Goal: Task Accomplishment & Management: Use online tool/utility

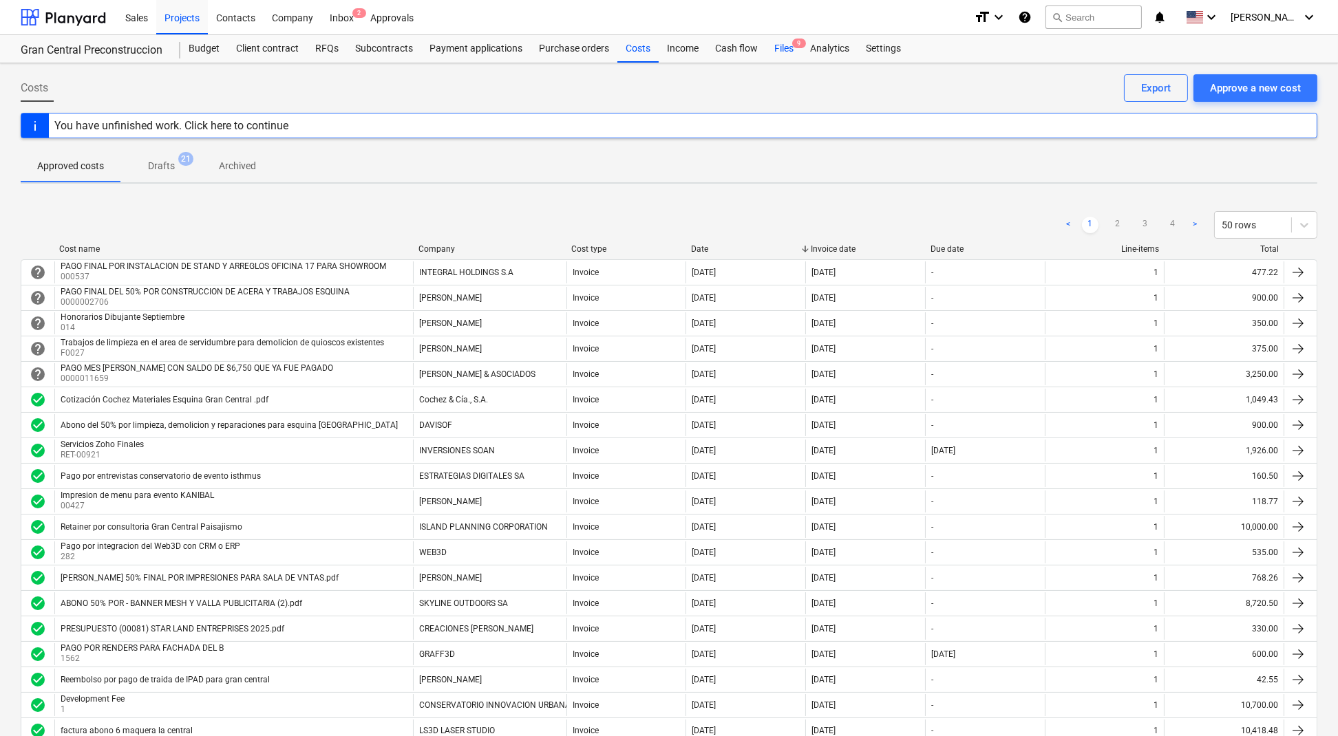
click at [776, 45] on div "Files 9" at bounding box center [784, 49] width 36 height 28
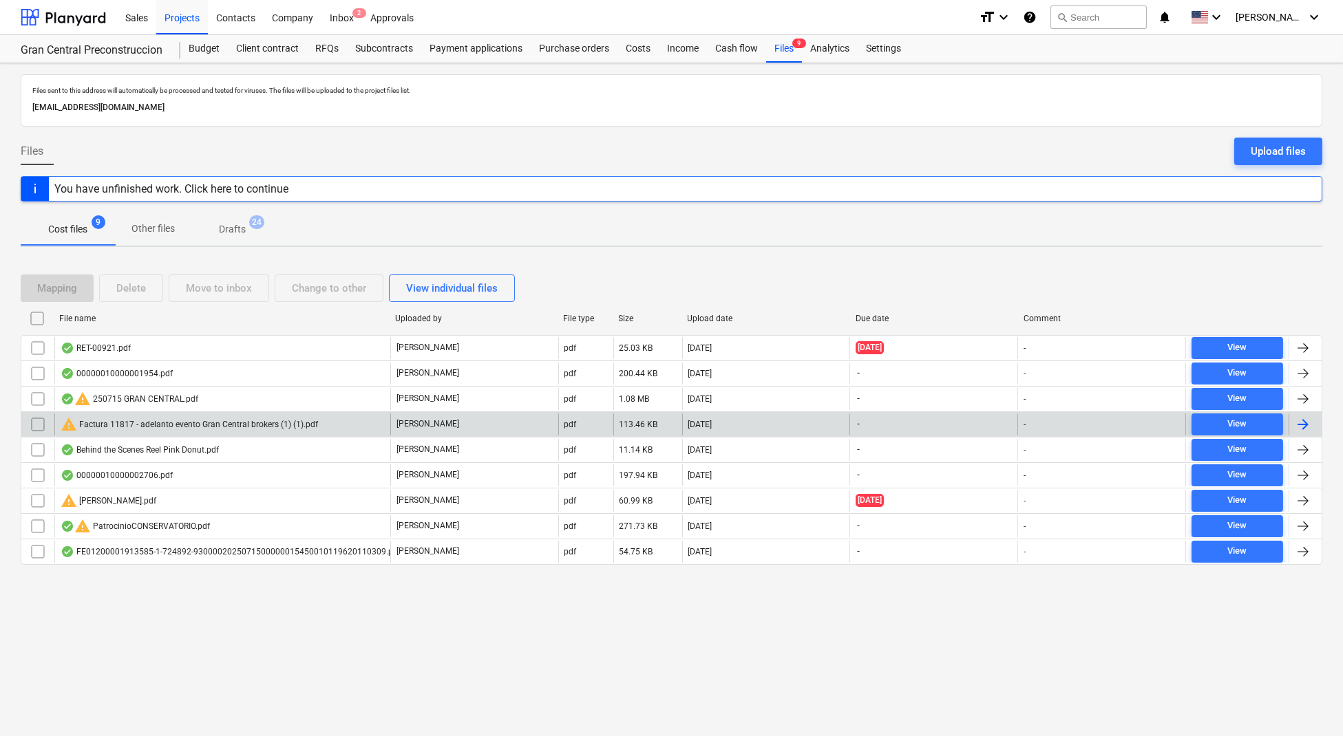
click at [264, 423] on div "warning Factura 11817 - adelanto evento Gran Central brokers (1) (1).pdf" at bounding box center [189, 424] width 257 height 17
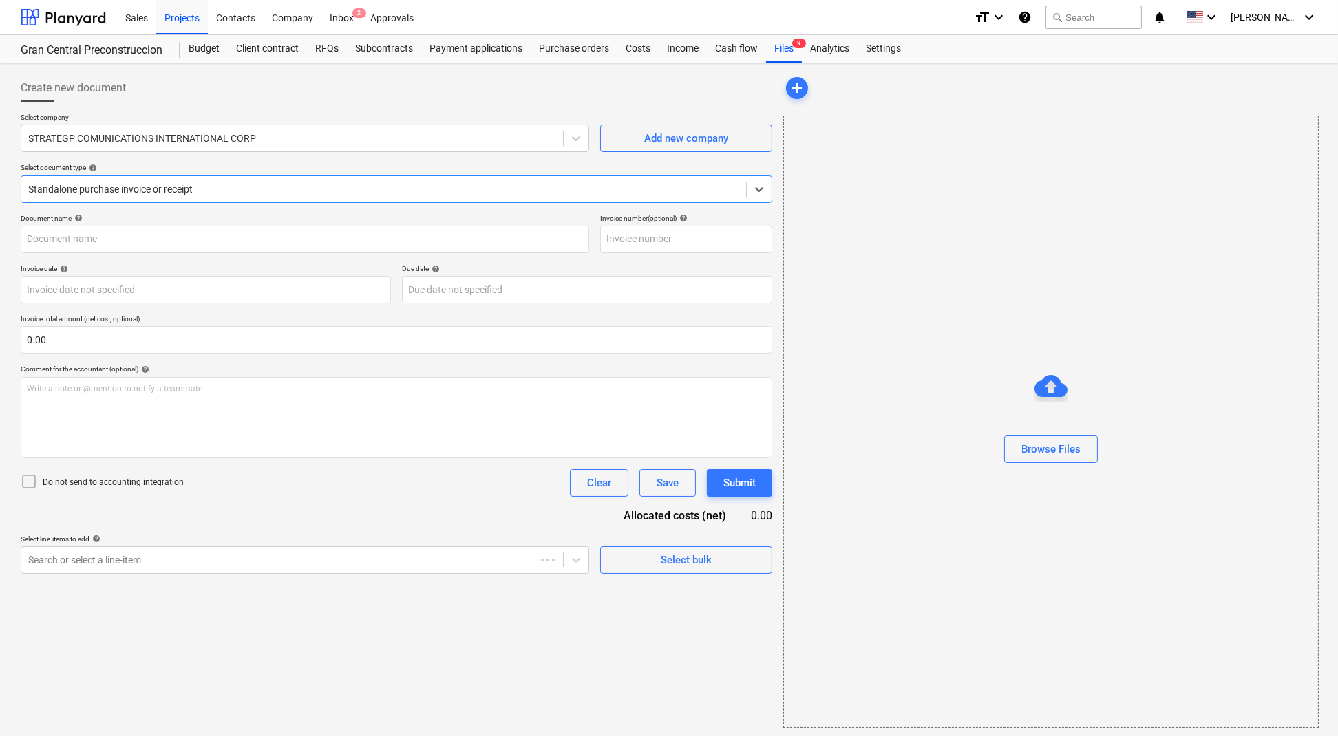
type input "7"
type input "[DATE]"
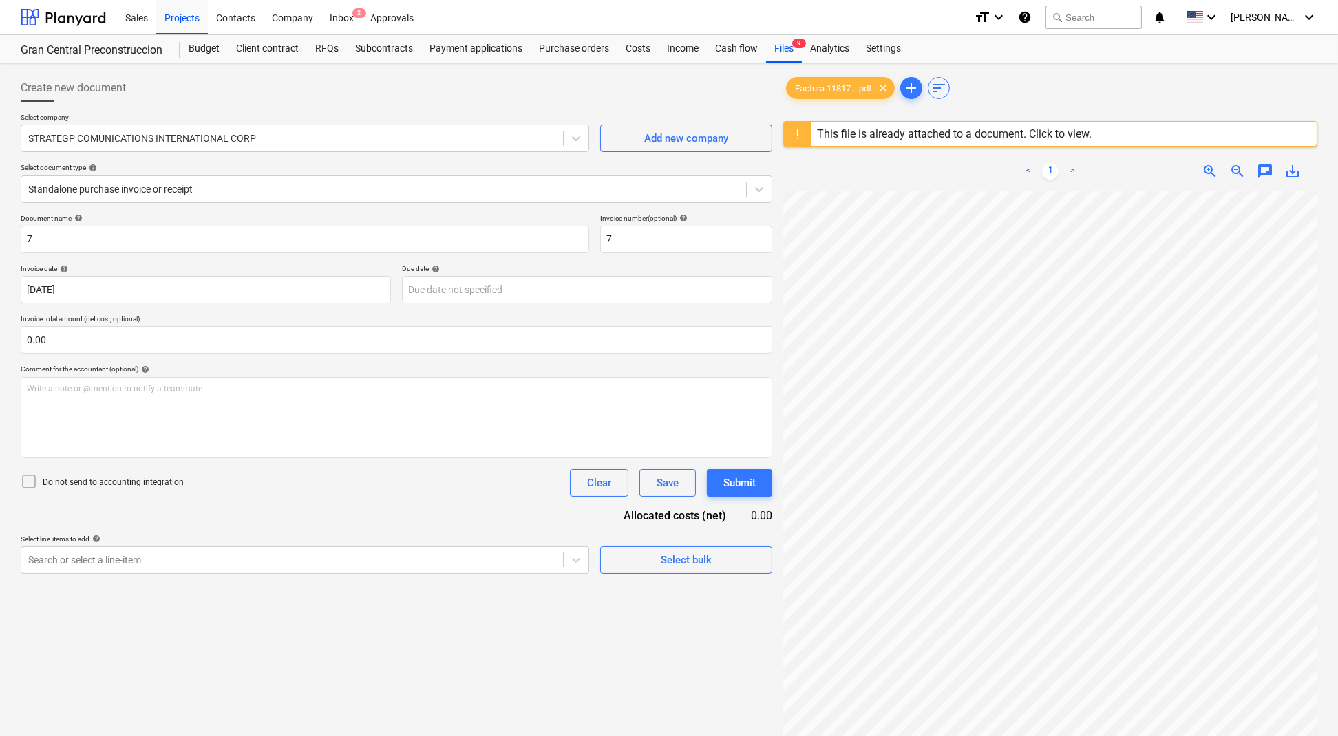
drag, startPoint x: 628, startPoint y: 43, endPoint x: 958, endPoint y: 2, distance: 332.2
click at [628, 43] on div "Costs" at bounding box center [637, 49] width 41 height 28
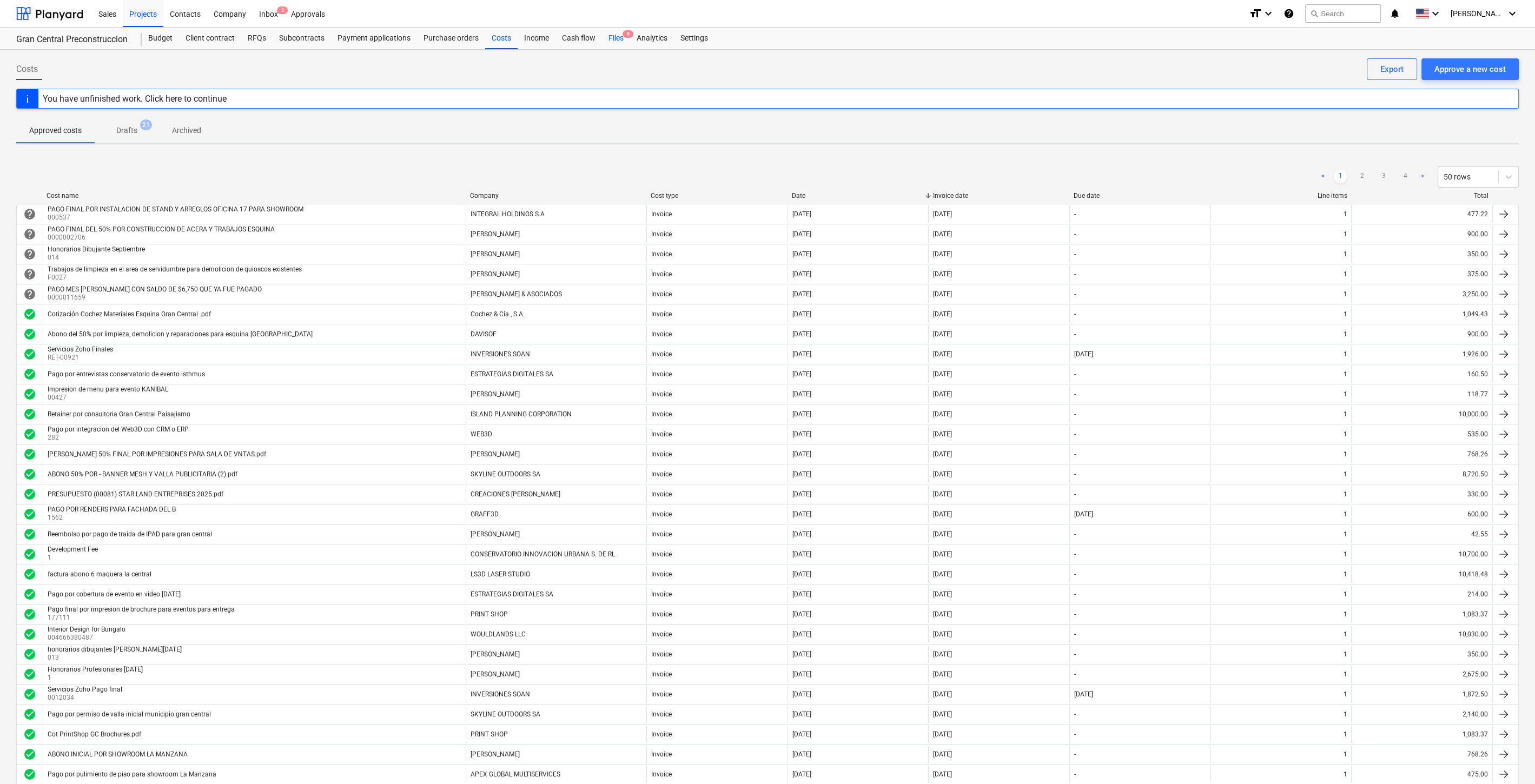
click at [610, 41] on div "Files 9" at bounding box center [616, 38] width 28 height 22
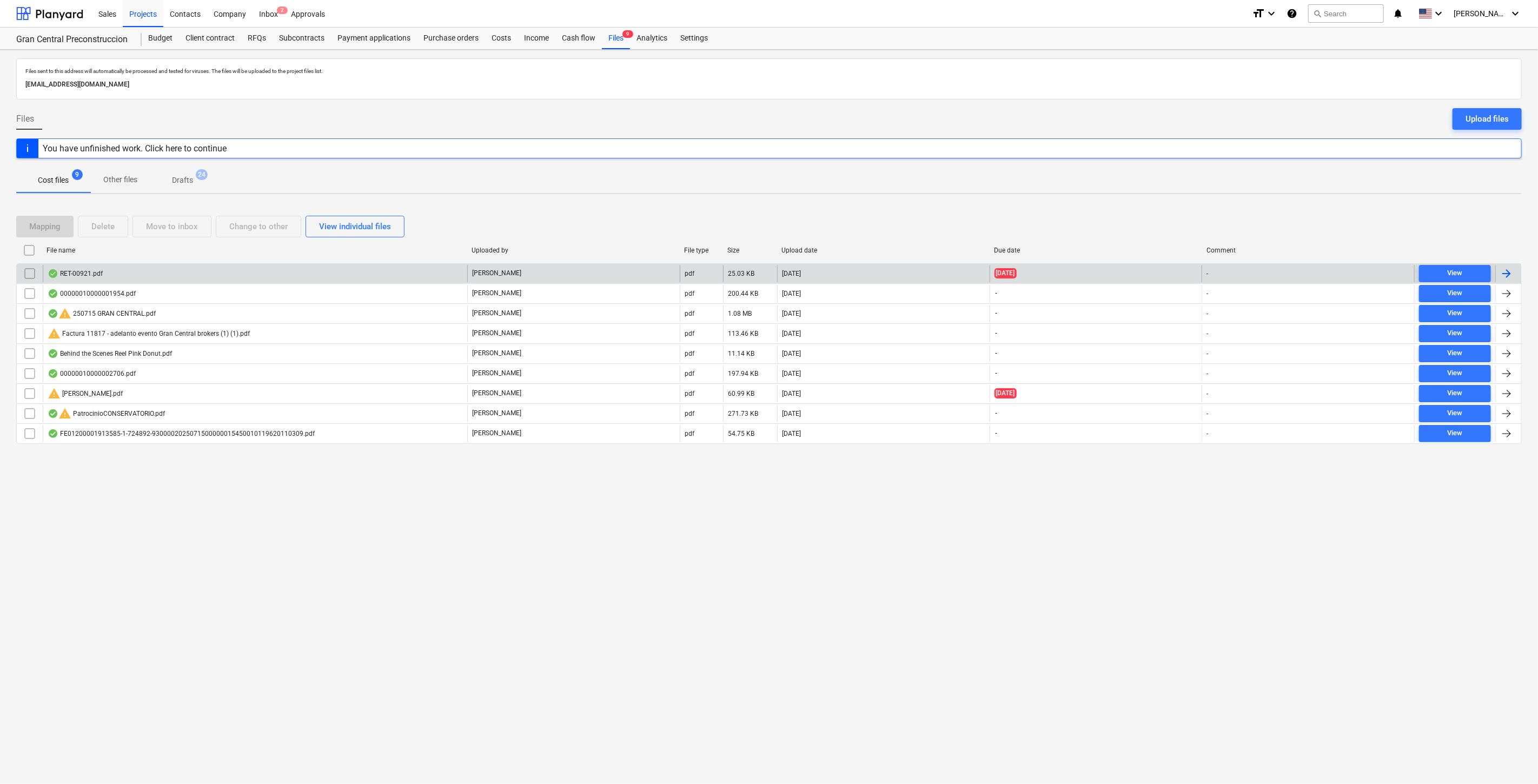
click at [238, 275] on div "RET-00921.pdf" at bounding box center [255, 273] width 424 height 17
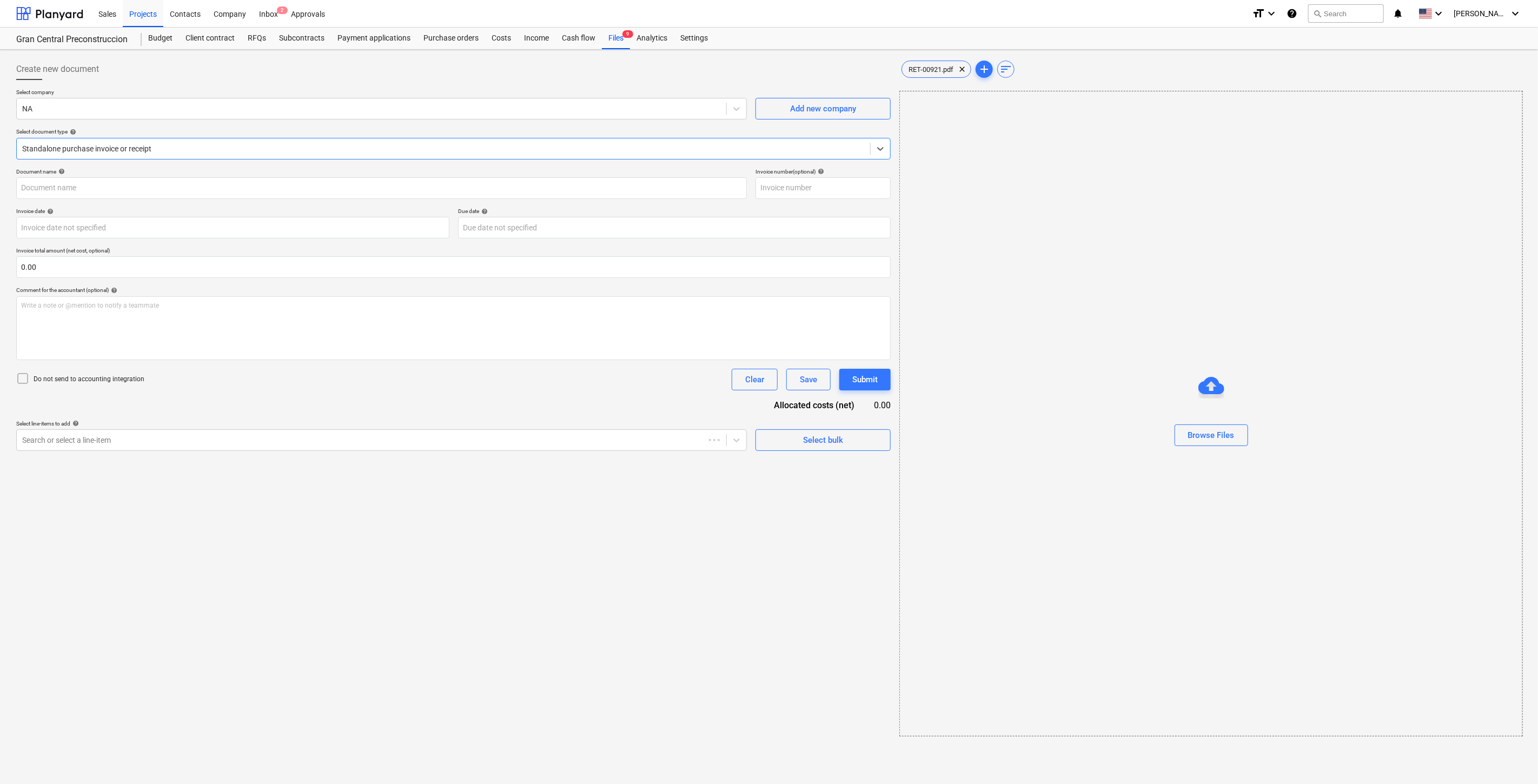
type input "RET-00921"
type input "[DATE]"
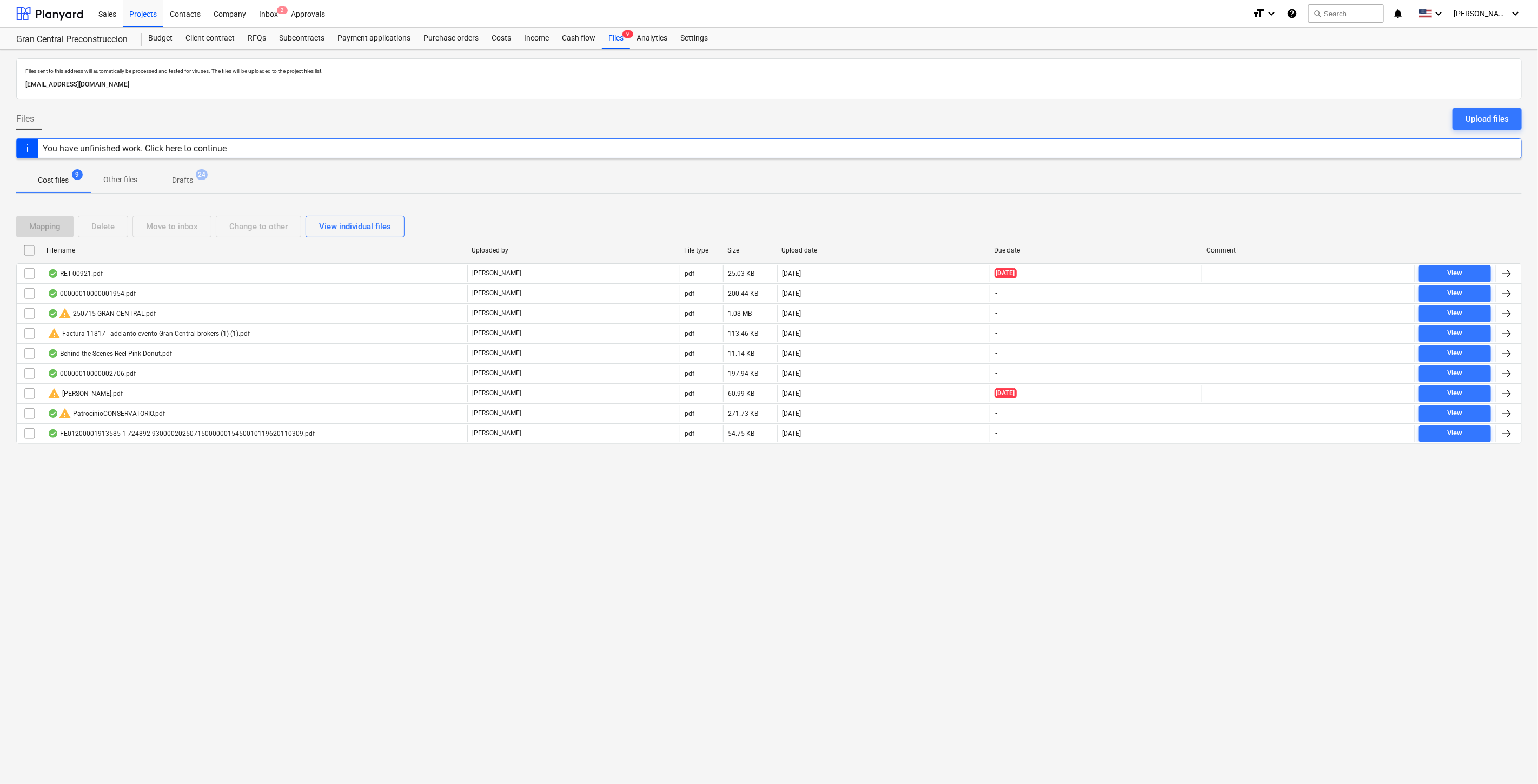
click at [817, 249] on div "Upload date" at bounding box center [883, 251] width 204 height 8
checkbox input "false"
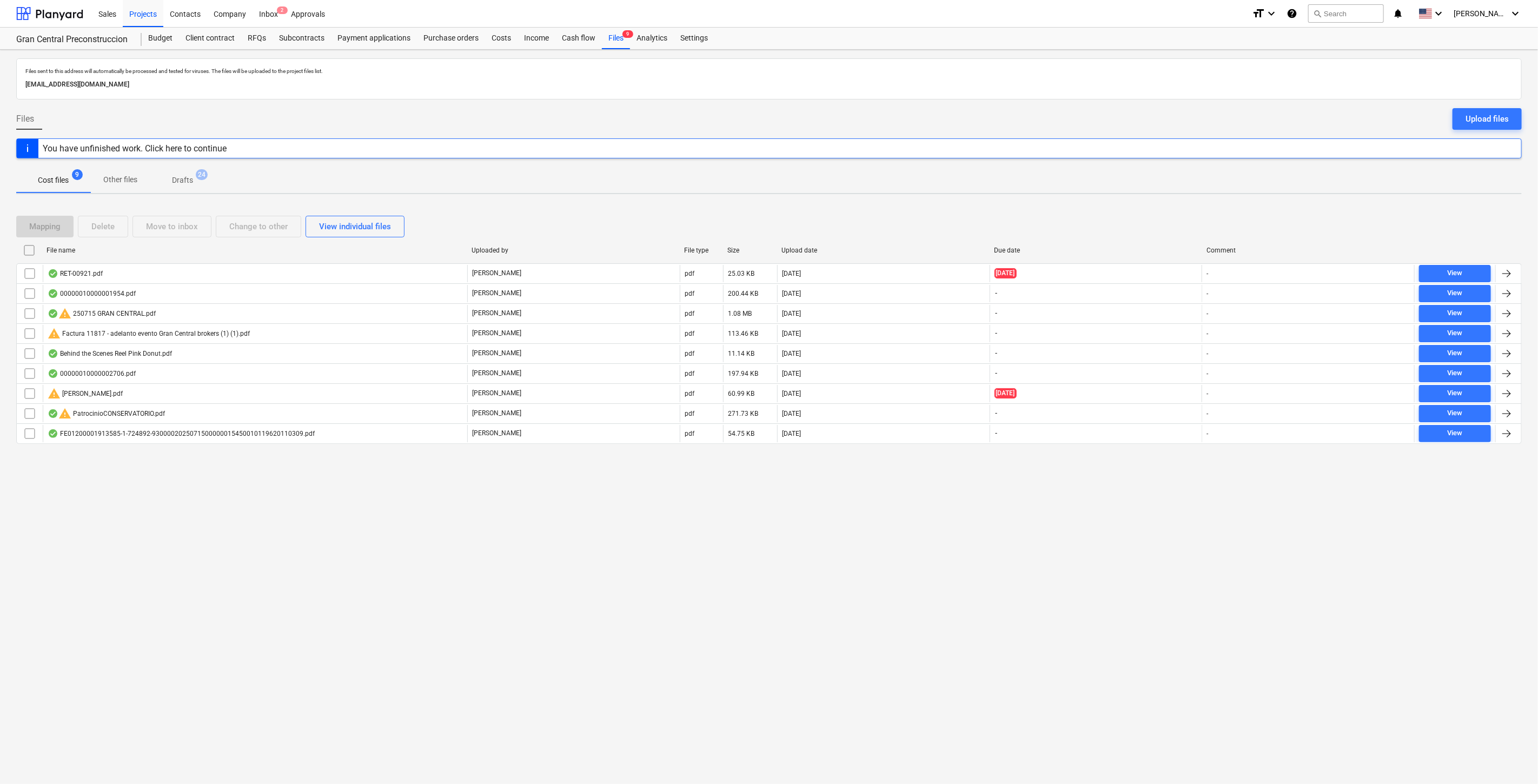
checkbox input "false"
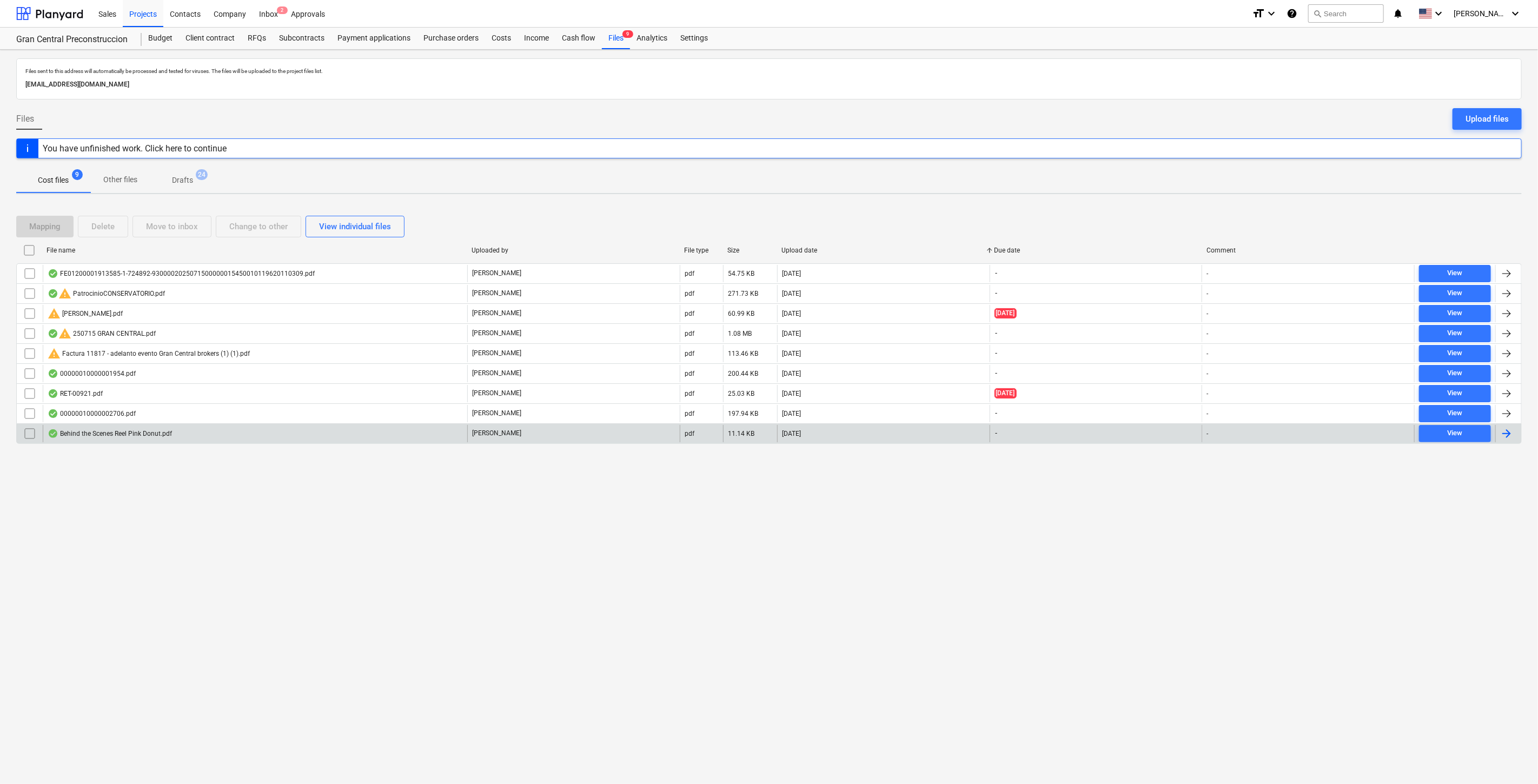
click at [143, 429] on div "Behind the Scenes Reel Pink Donut.pdf" at bounding box center [110, 433] width 124 height 9
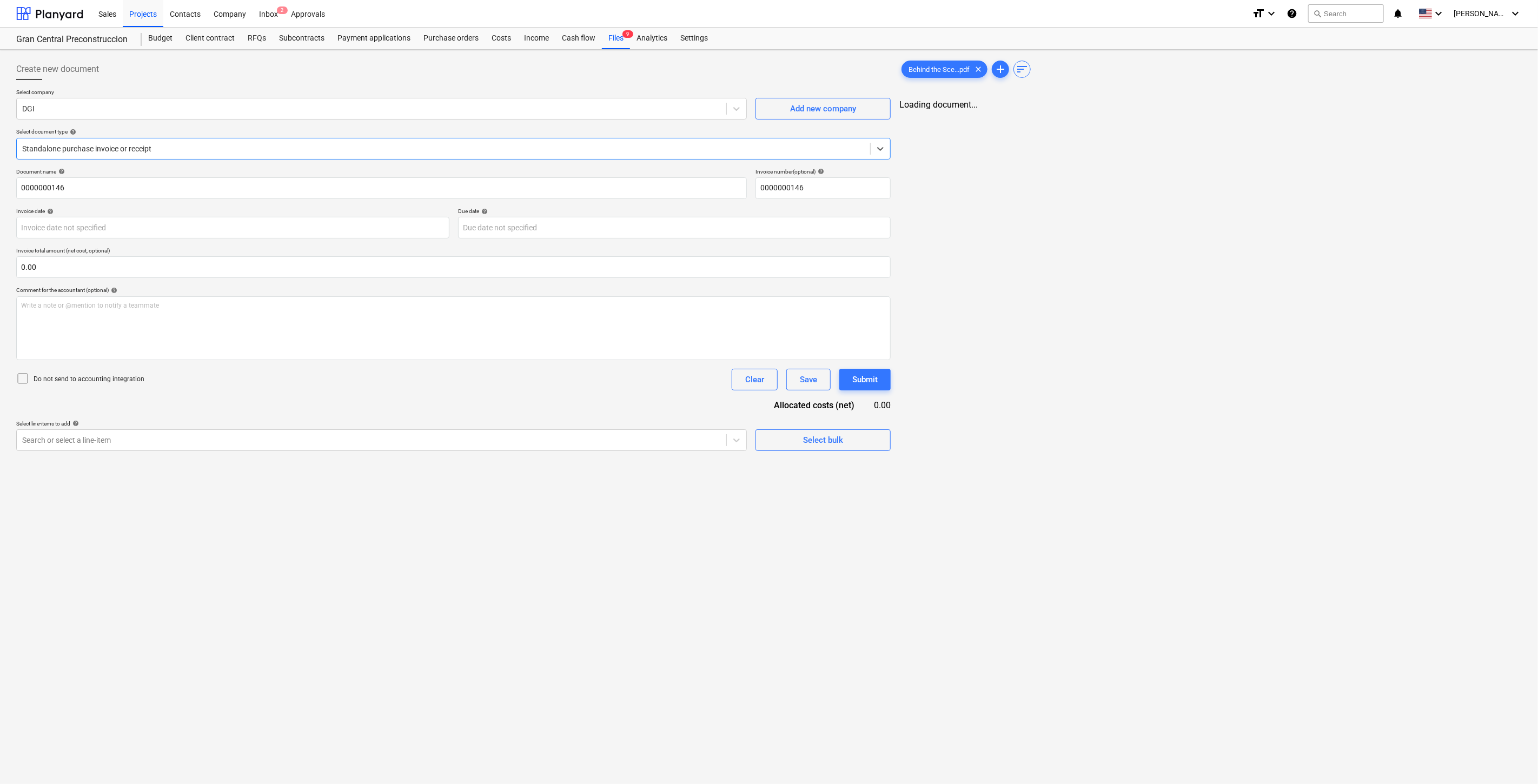
type input "0000000146"
click at [119, 104] on div at bounding box center [370, 108] width 697 height 11
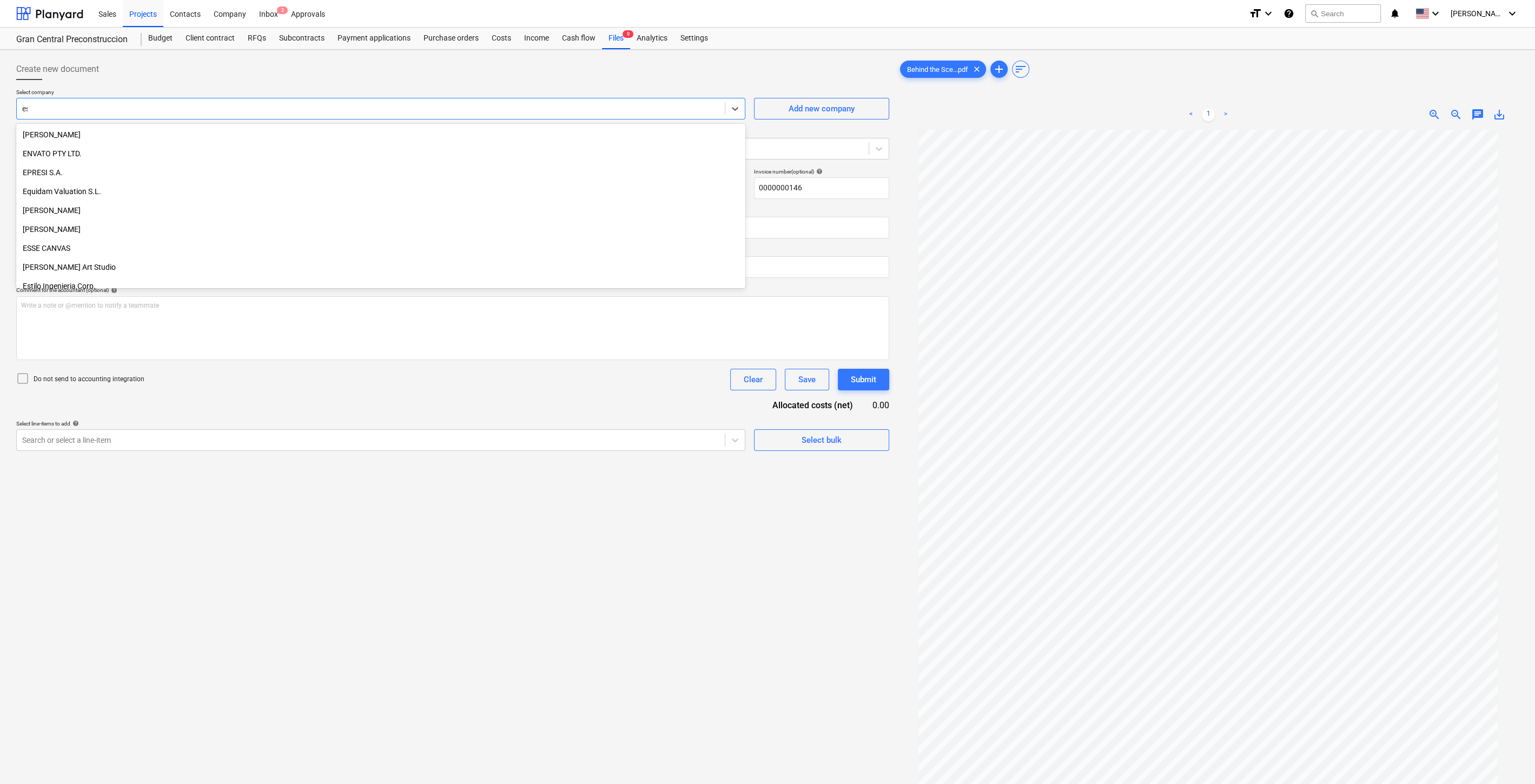
scroll to position [273, 0]
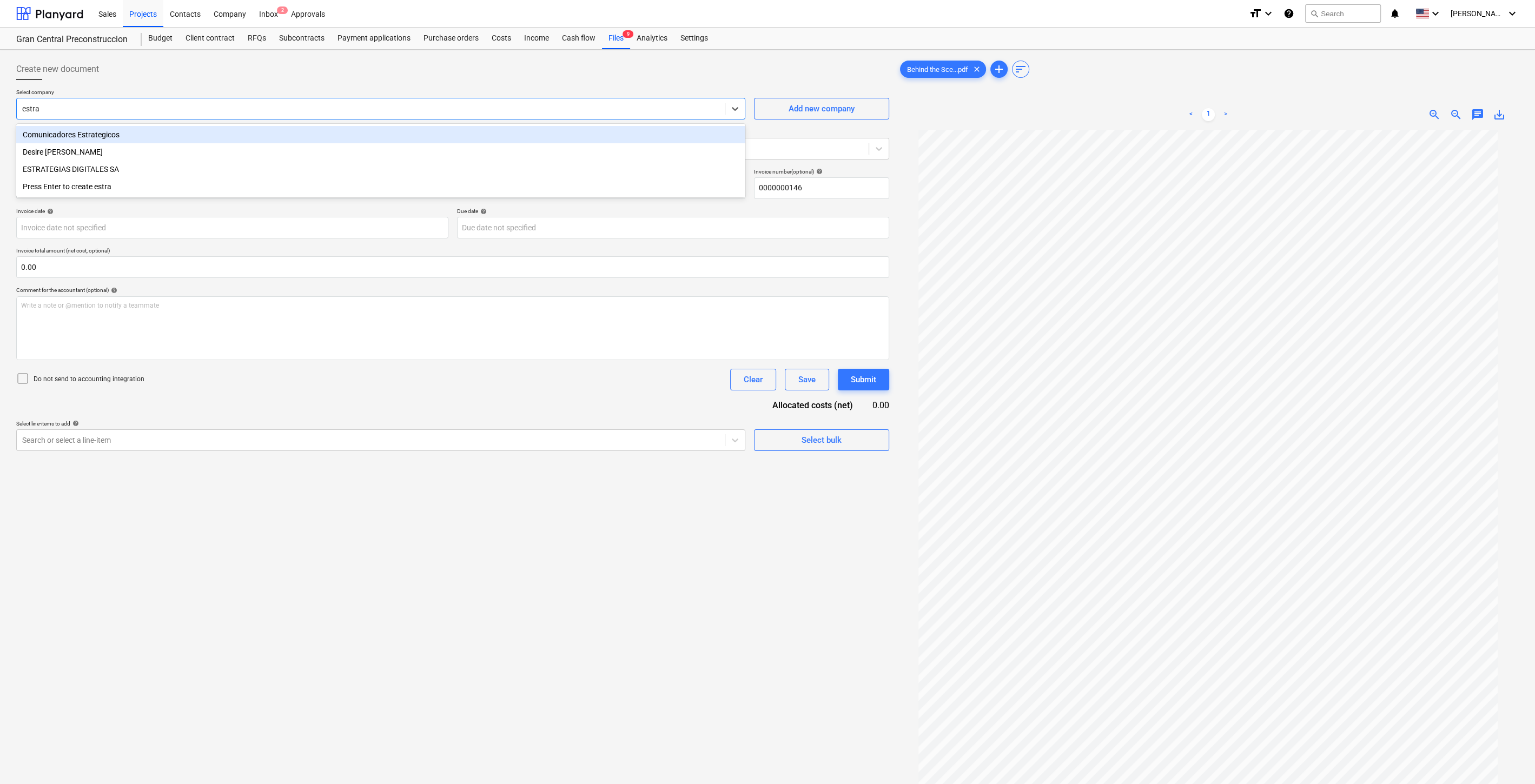
type input "estrat"
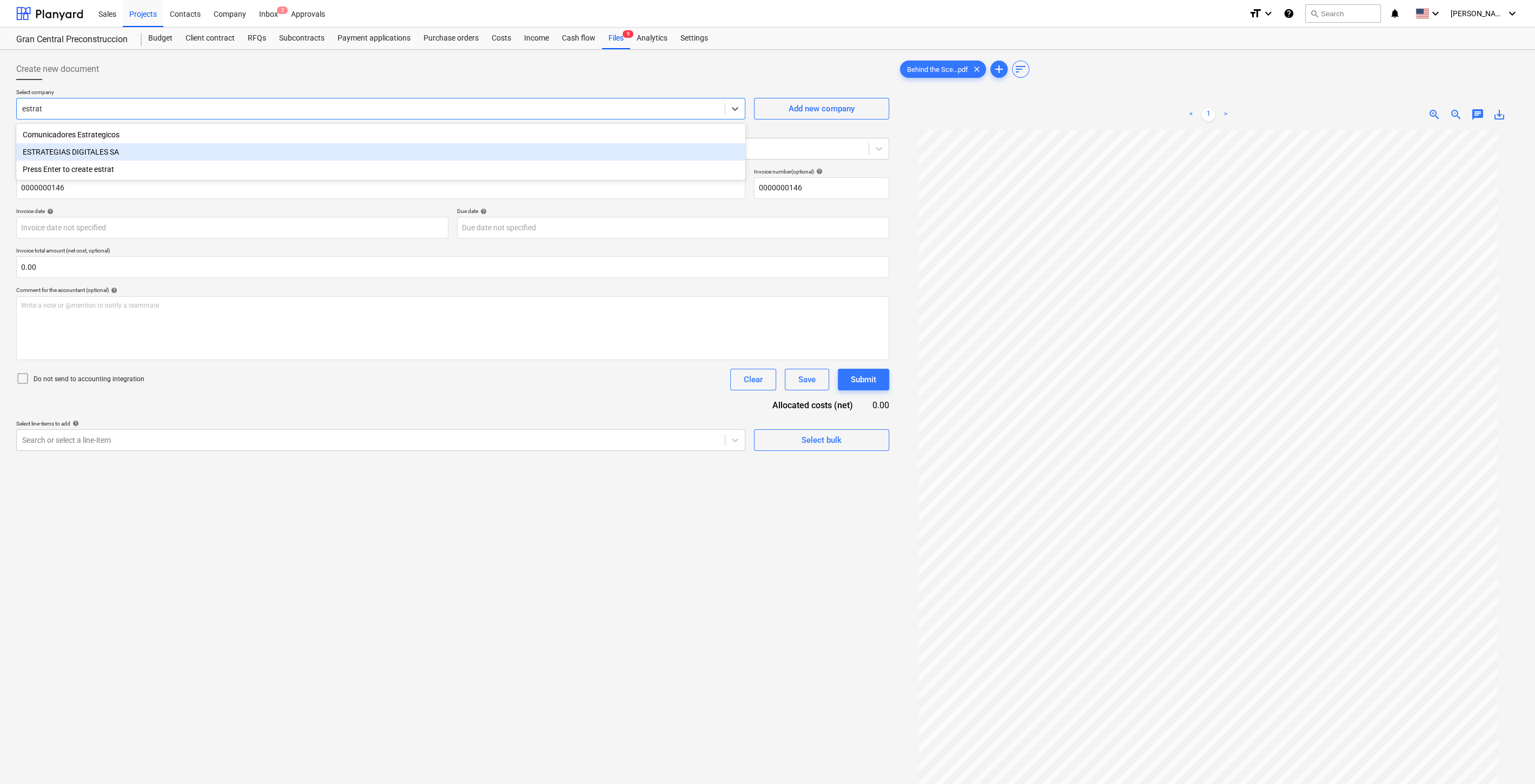
click at [141, 152] on div "ESTRATEGIAS DIGITALES SA" at bounding box center [381, 152] width 729 height 17
drag, startPoint x: 127, startPoint y: 192, endPoint x: 0, endPoint y: 179, distance: 127.7
click at [0, 181] on div "Create new document Select company ESTRATEGIAS DIGITALES SA Add new company Sel…" at bounding box center [767, 471] width 1535 height 842
type input "A"
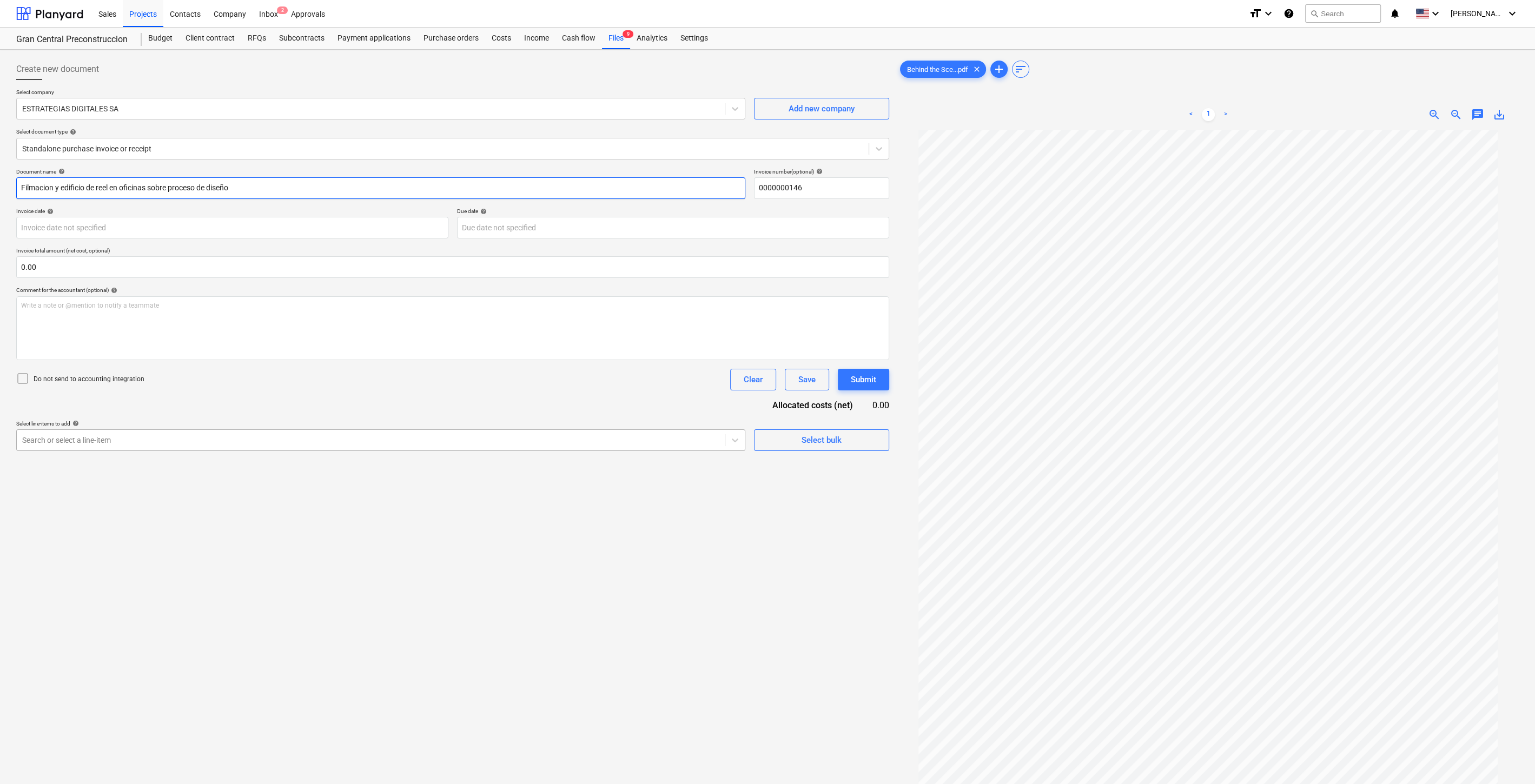
type input "Filmacion y edificio de reel en oficinas sobre proceso de diseño"
click at [590, 445] on div at bounding box center [370, 440] width 697 height 11
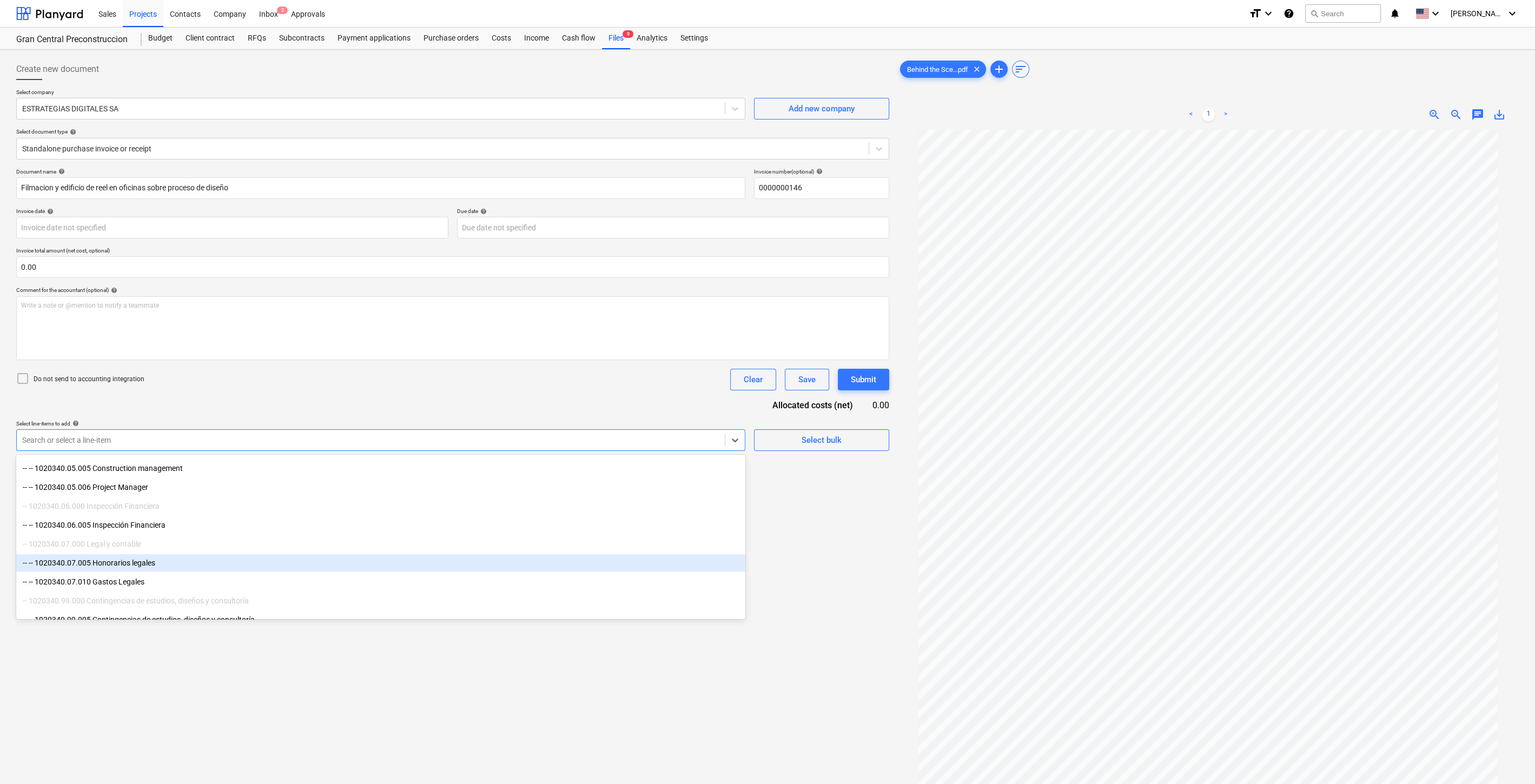
scroll to position [601, 0]
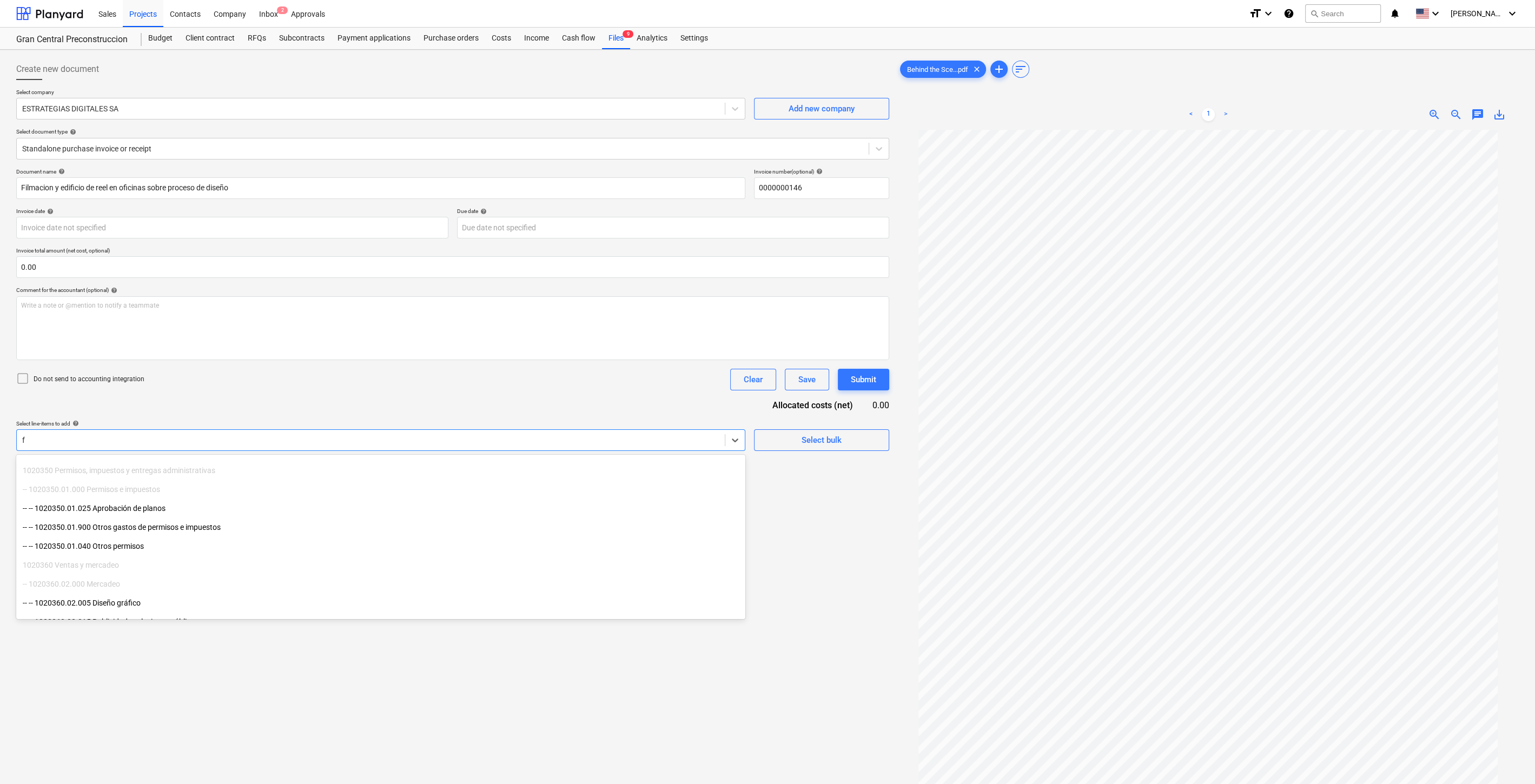
type input "fo"
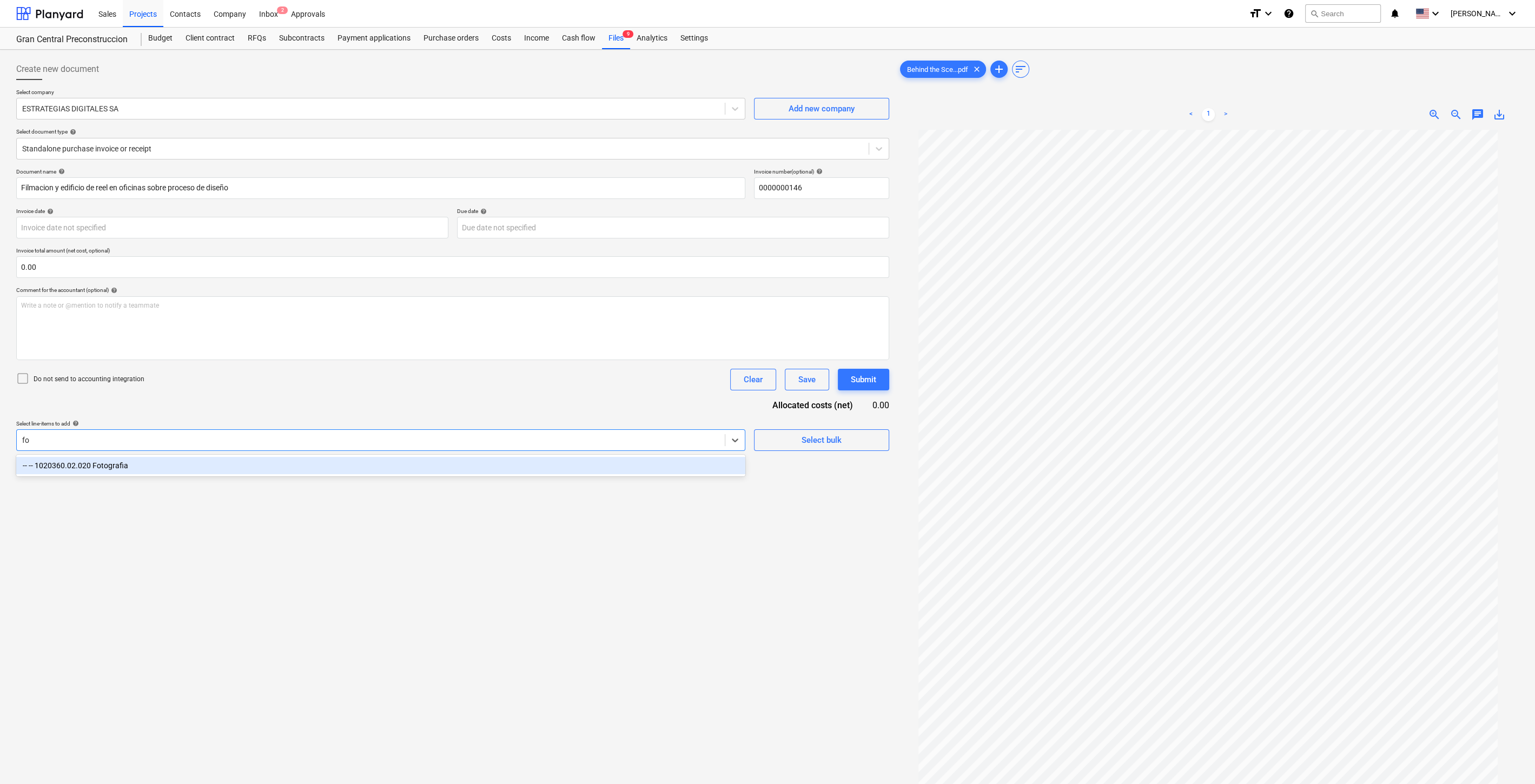
click at [163, 472] on div "-- -- 1020360.02.020 Fotografia" at bounding box center [381, 466] width 729 height 17
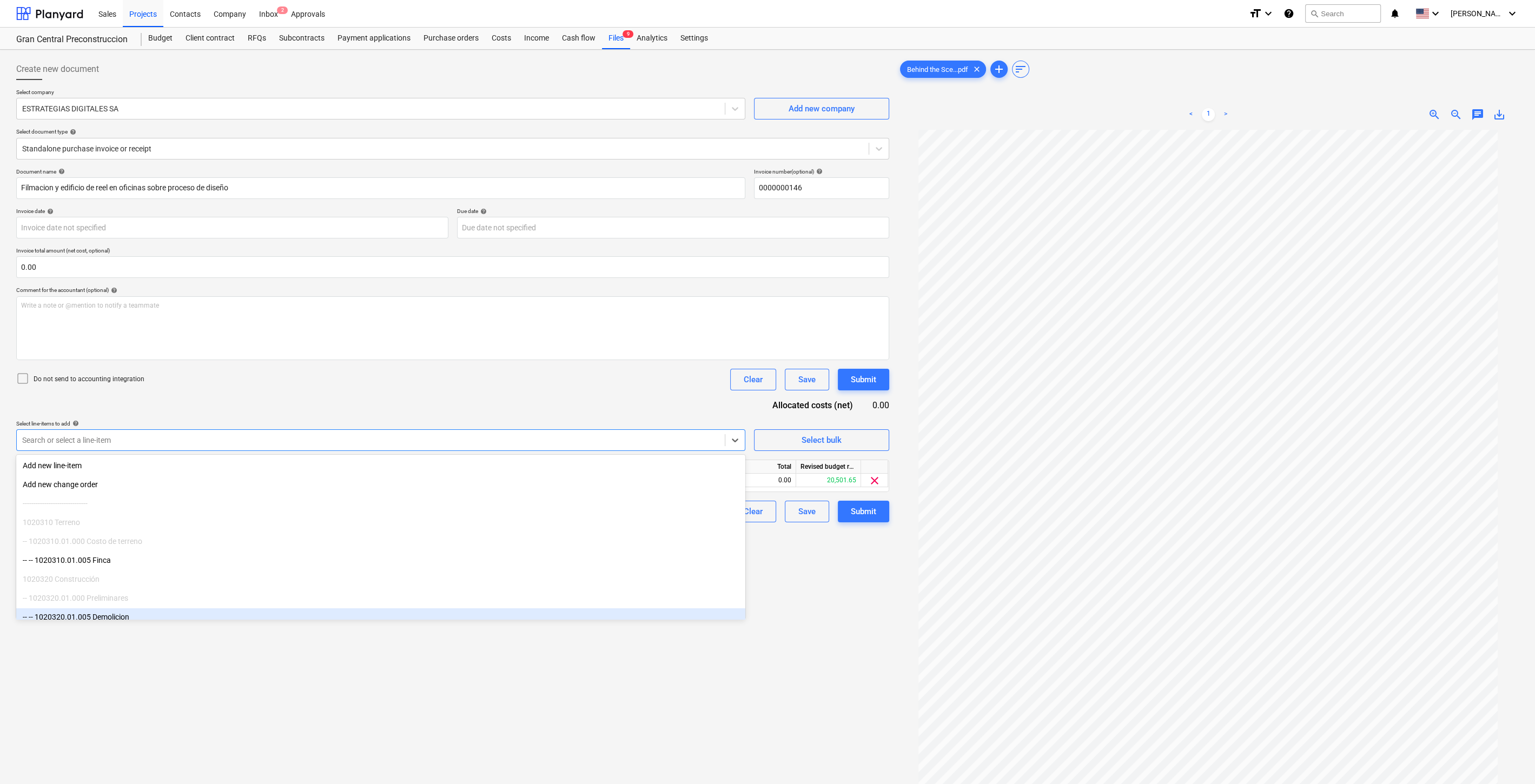
click at [834, 660] on div "Create new document Select company ESTRATEGIAS DIGITALES SA Add new company Sel…" at bounding box center [453, 471] width 882 height 833
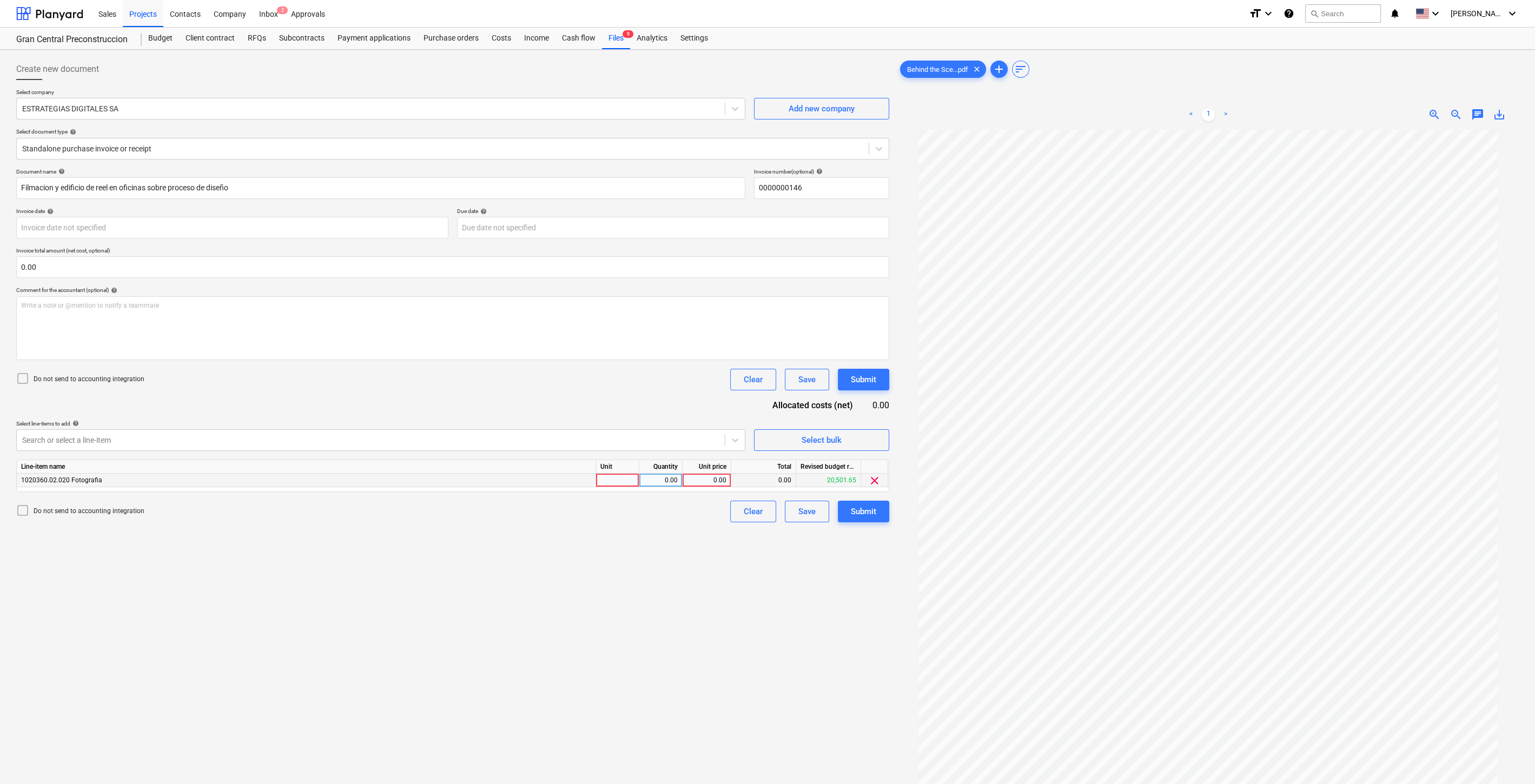
click at [720, 478] on div "0.00" at bounding box center [707, 480] width 39 height 13
type input "160.50"
click at [672, 543] on div "Create new document Select company ESTRATEGIAS DIGITALES SA Add new company Sel…" at bounding box center [453, 471] width 882 height 833
click at [853, 521] on button "Submit" at bounding box center [863, 511] width 51 height 22
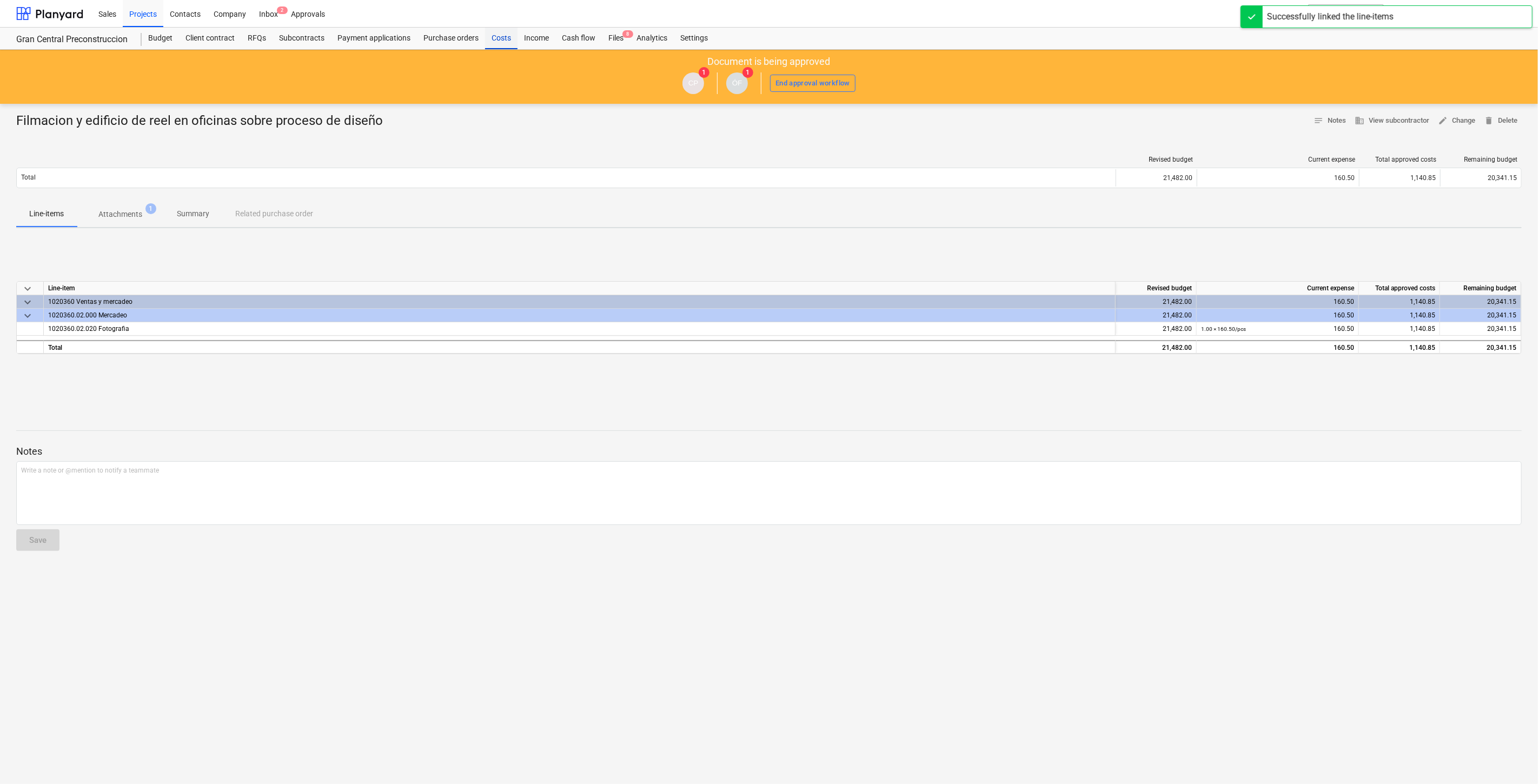
click at [490, 33] on div "Costs" at bounding box center [501, 38] width 32 height 22
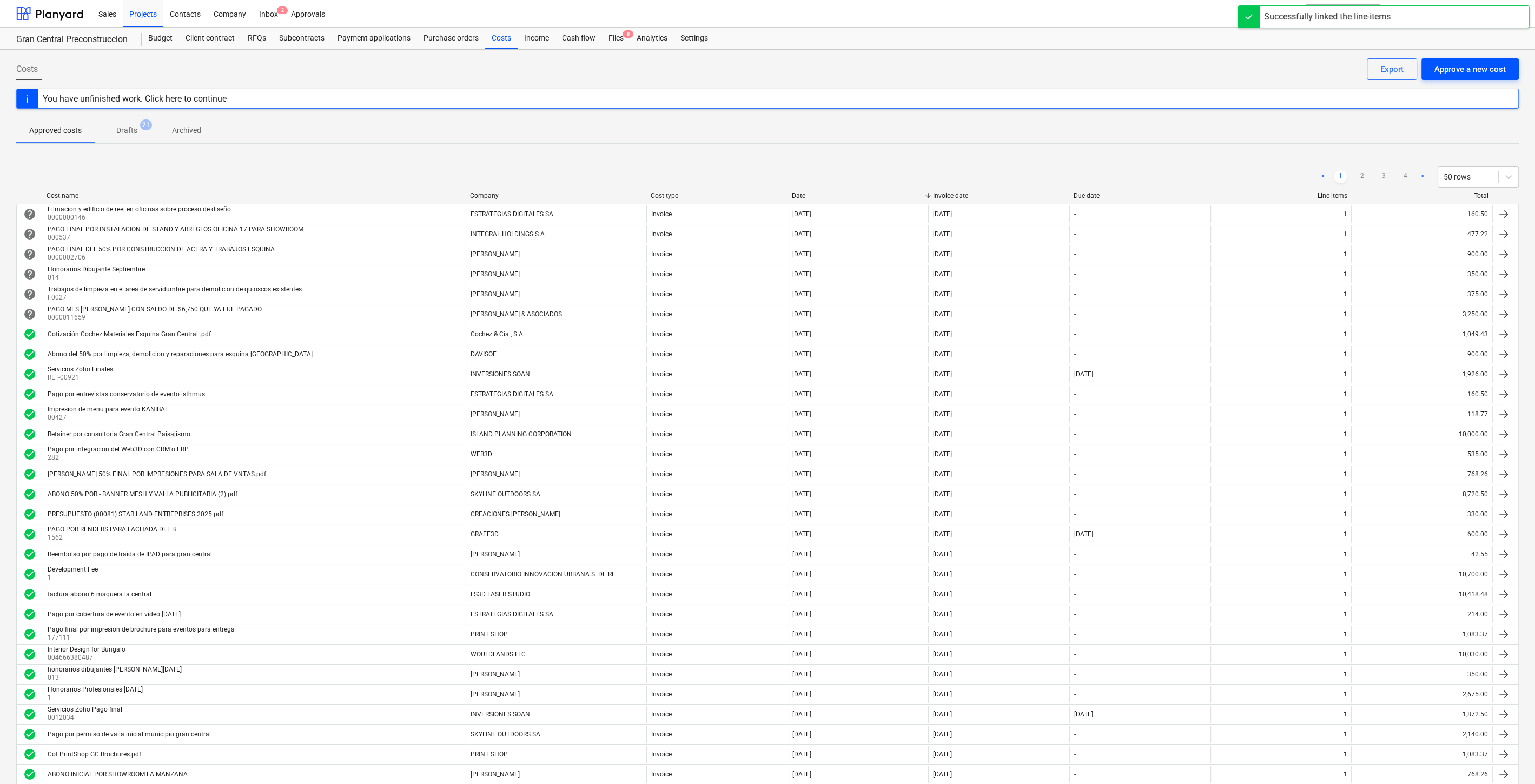
click at [1481, 71] on div "Approve a new cost" at bounding box center [1470, 69] width 72 height 14
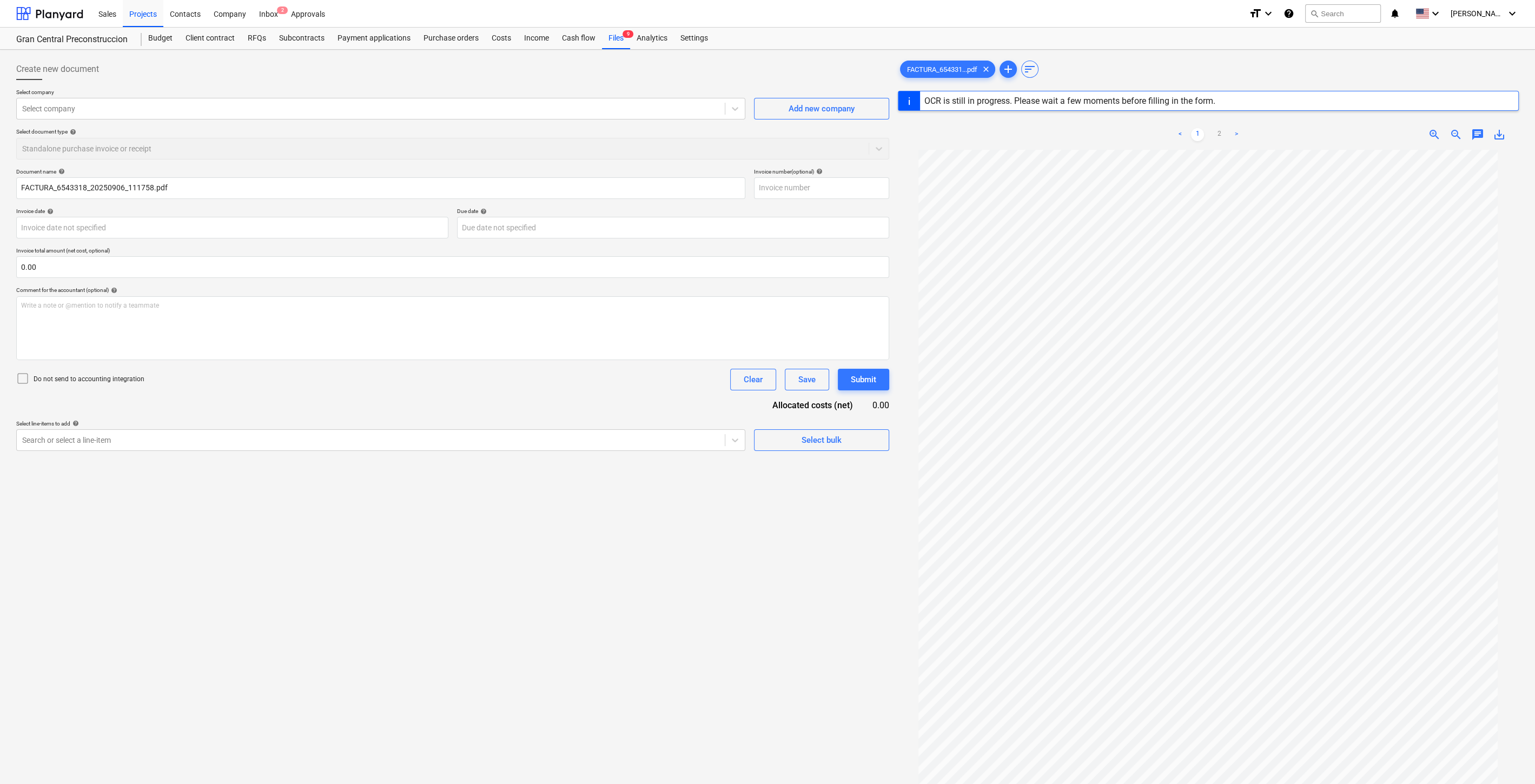
type input "11130027881"
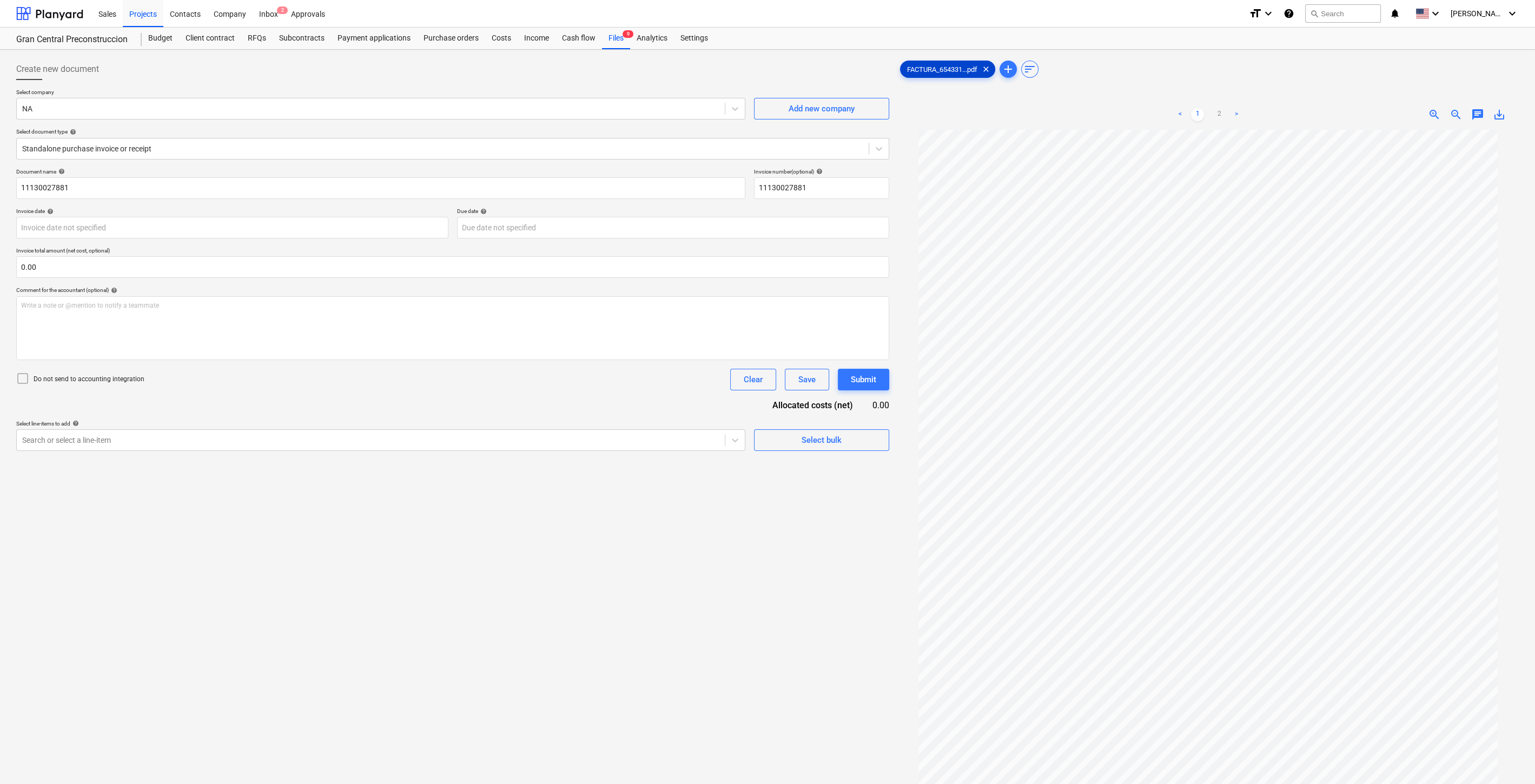
drag, startPoint x: 992, startPoint y: 67, endPoint x: 688, endPoint y: 54, distance: 304.3
click at [992, 67] on span "clear" at bounding box center [986, 69] width 13 height 13
click at [495, 38] on div "Costs" at bounding box center [501, 38] width 32 height 22
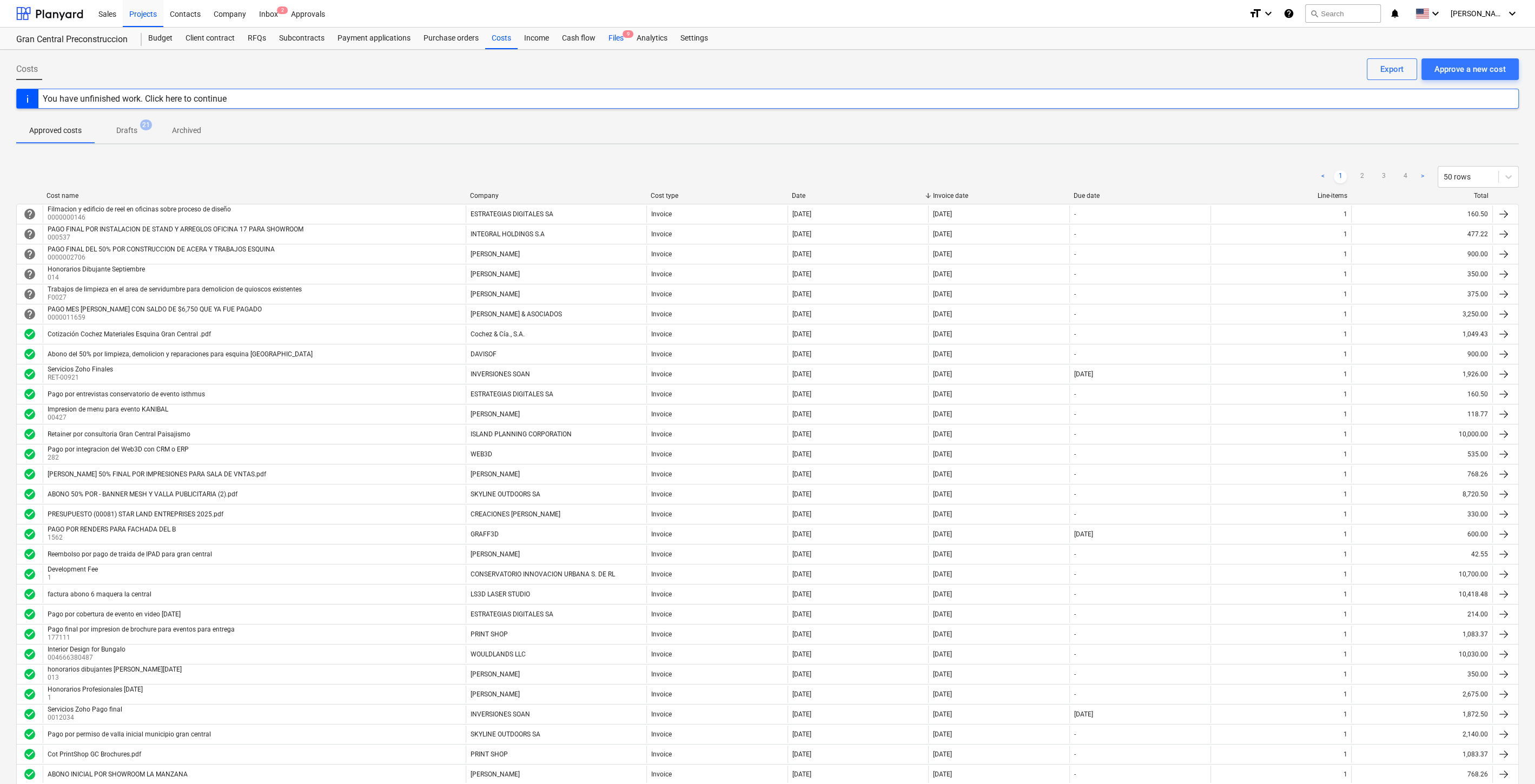
click at [609, 37] on div "Files 9" at bounding box center [616, 38] width 28 height 22
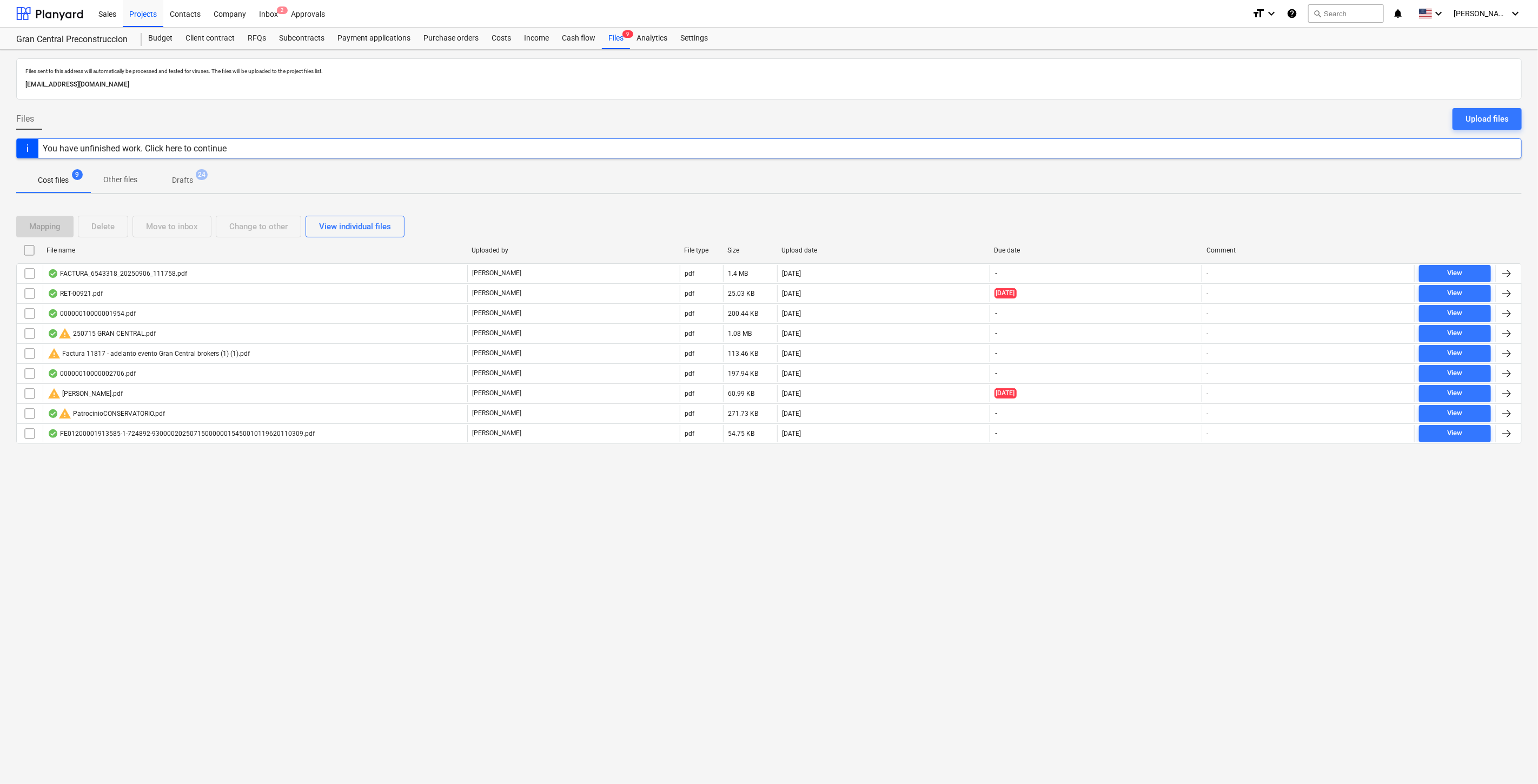
click at [813, 247] on div "Upload date" at bounding box center [883, 251] width 204 height 8
checkbox input "false"
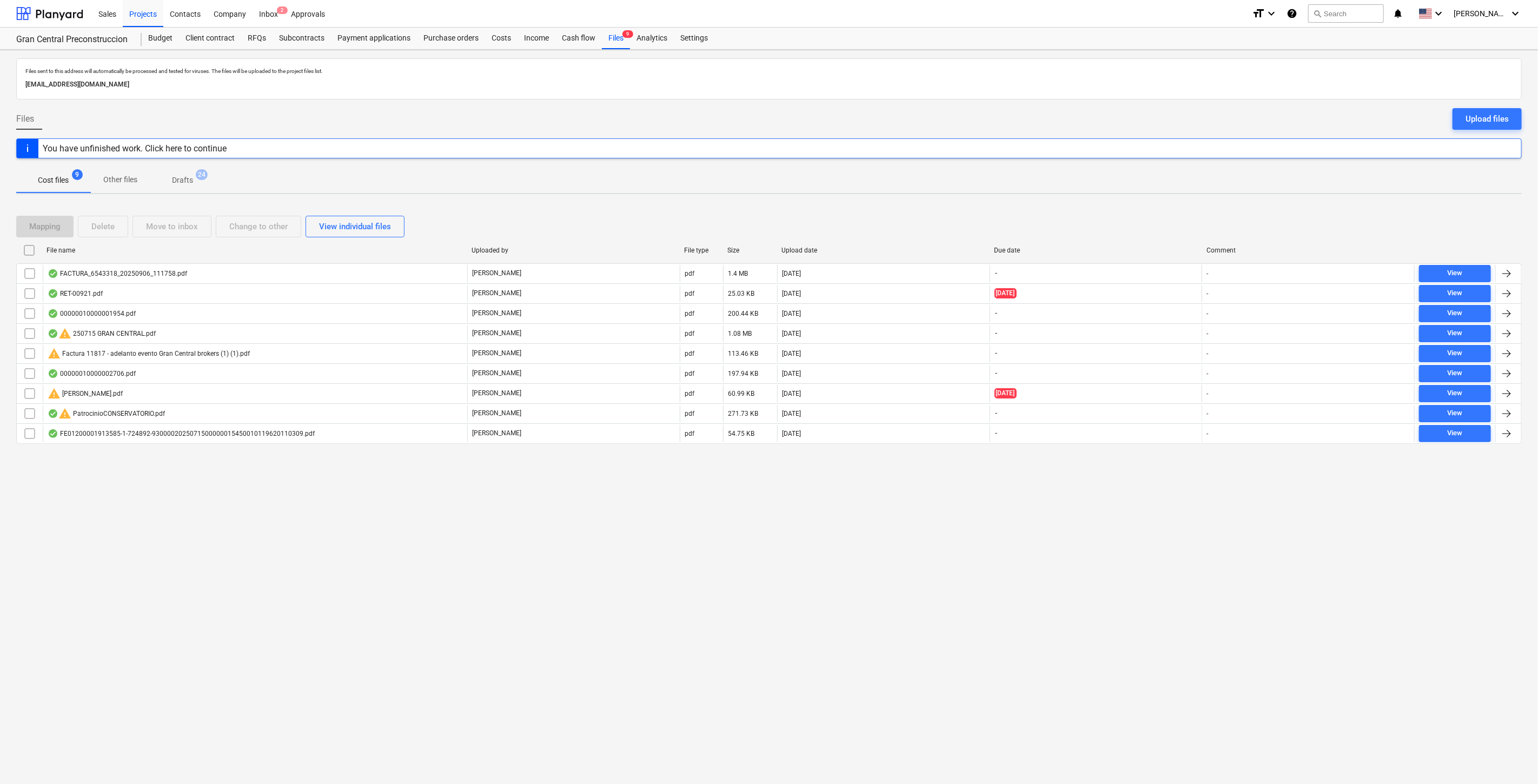
checkbox input "false"
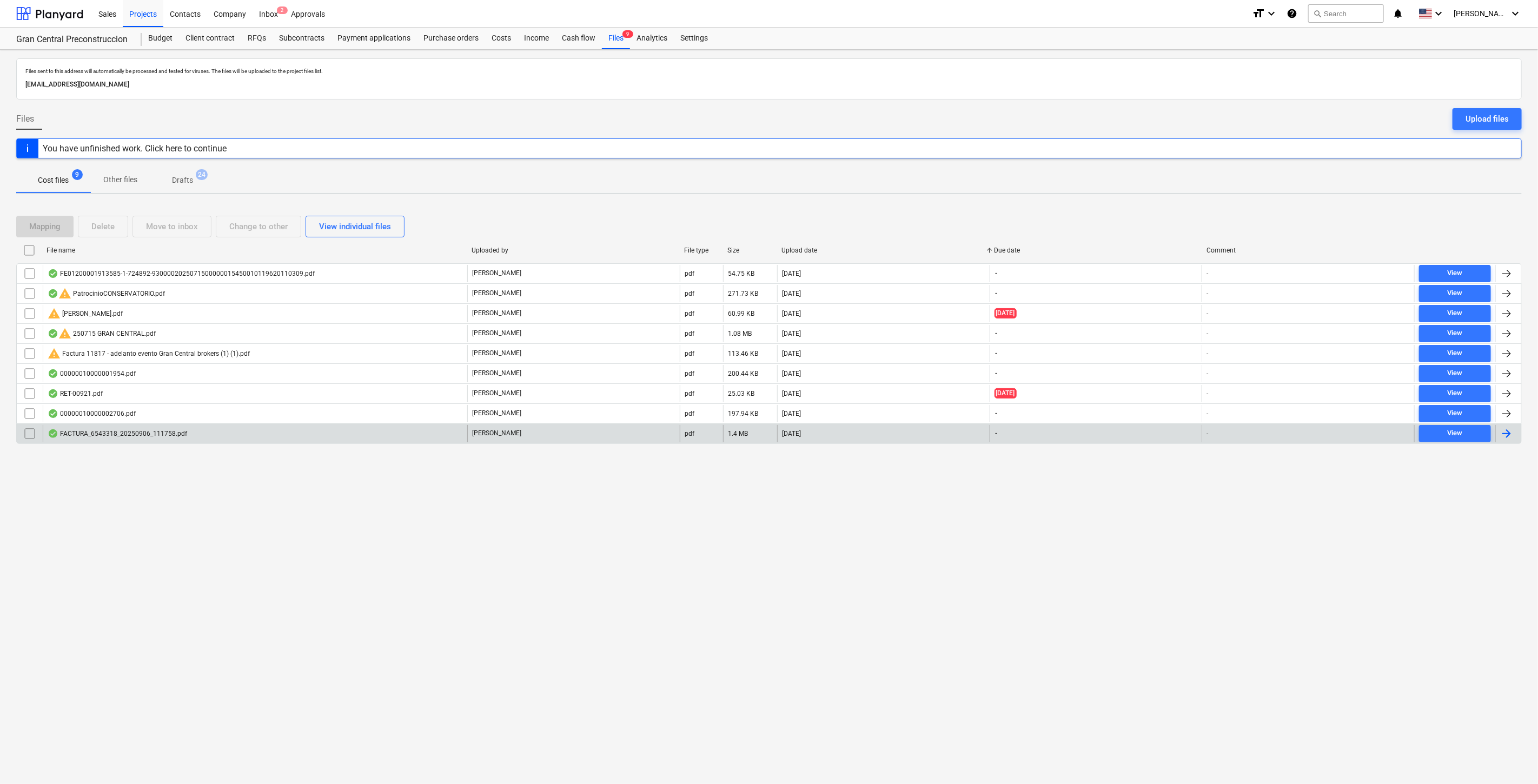
click at [174, 430] on div "FACTURA_6543318_20250906_111758.pdf" at bounding box center [118, 433] width 140 height 9
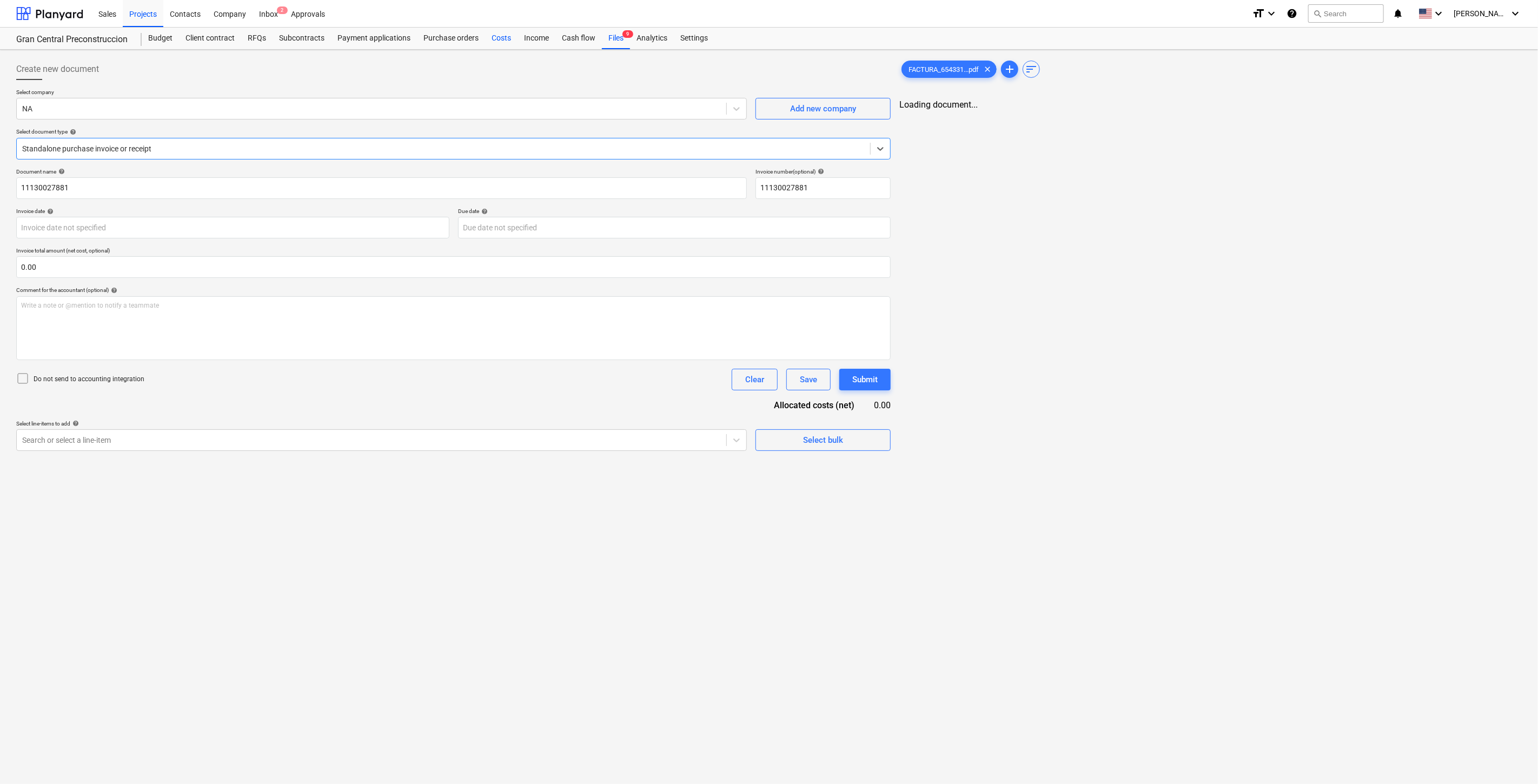
click at [501, 42] on div "Costs" at bounding box center [501, 38] width 32 height 22
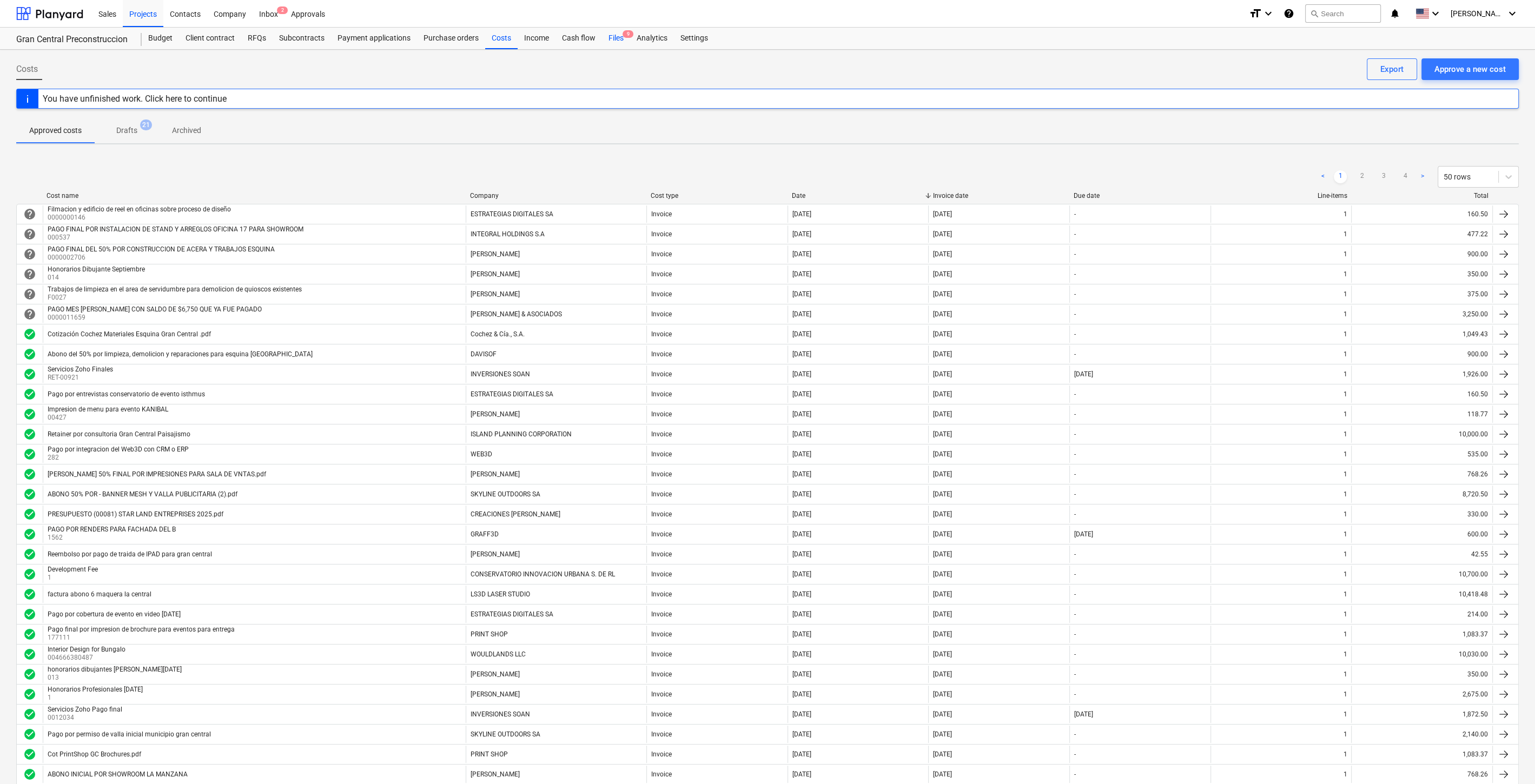
click at [610, 40] on div "Files 9" at bounding box center [616, 38] width 28 height 22
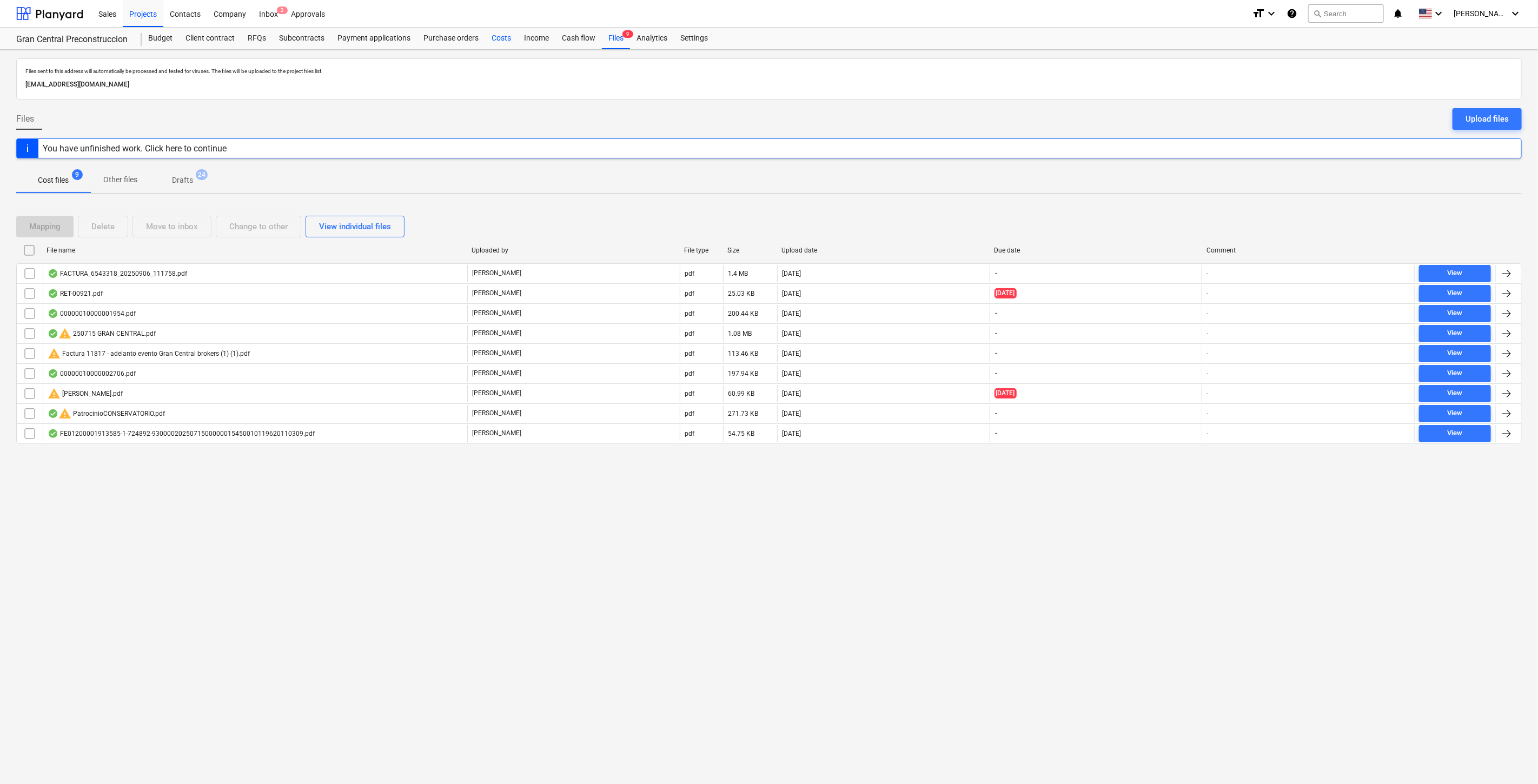
click at [485, 41] on div "Costs" at bounding box center [501, 38] width 32 height 22
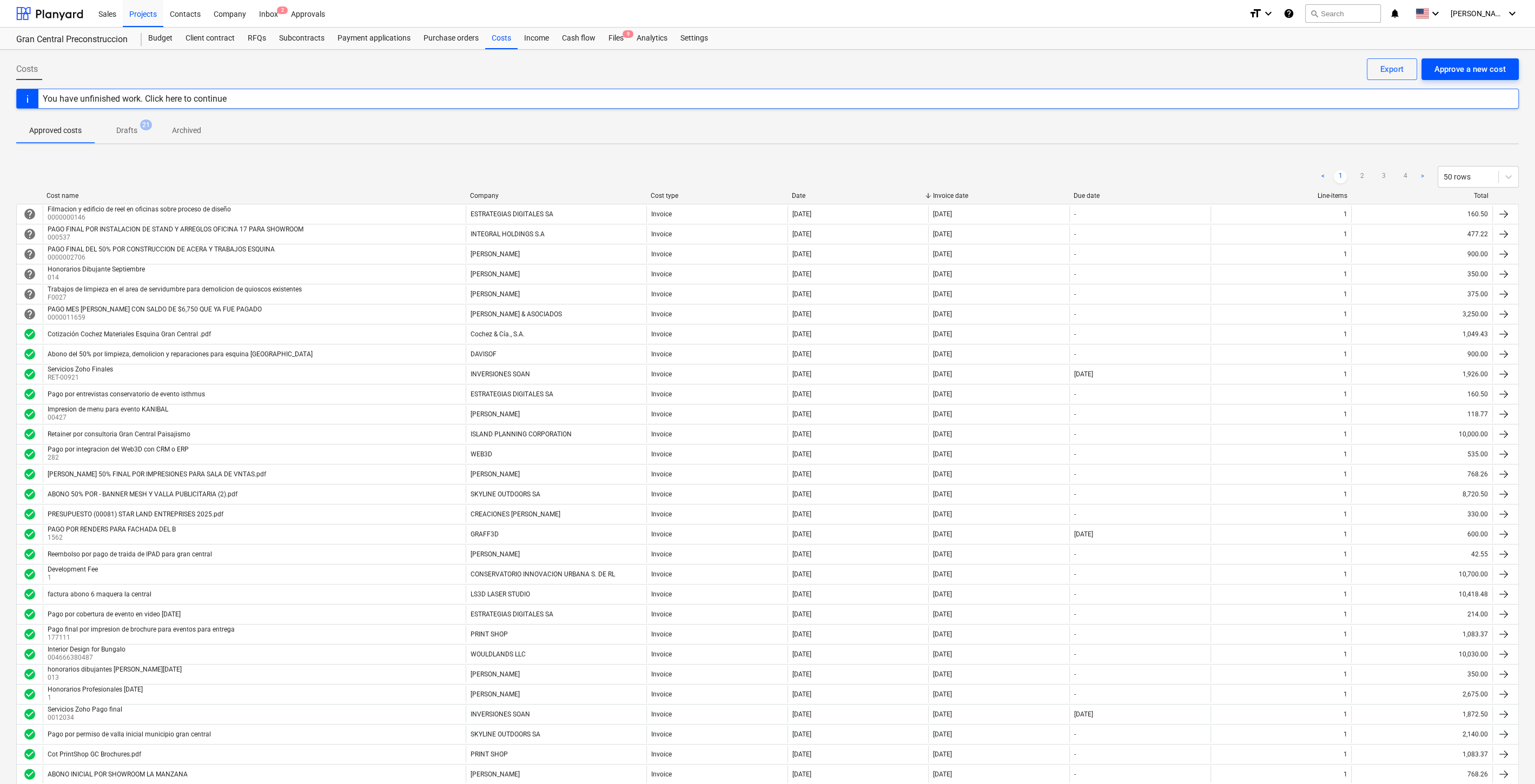
click at [1462, 74] on div "Approve a new cost" at bounding box center [1470, 69] width 72 height 14
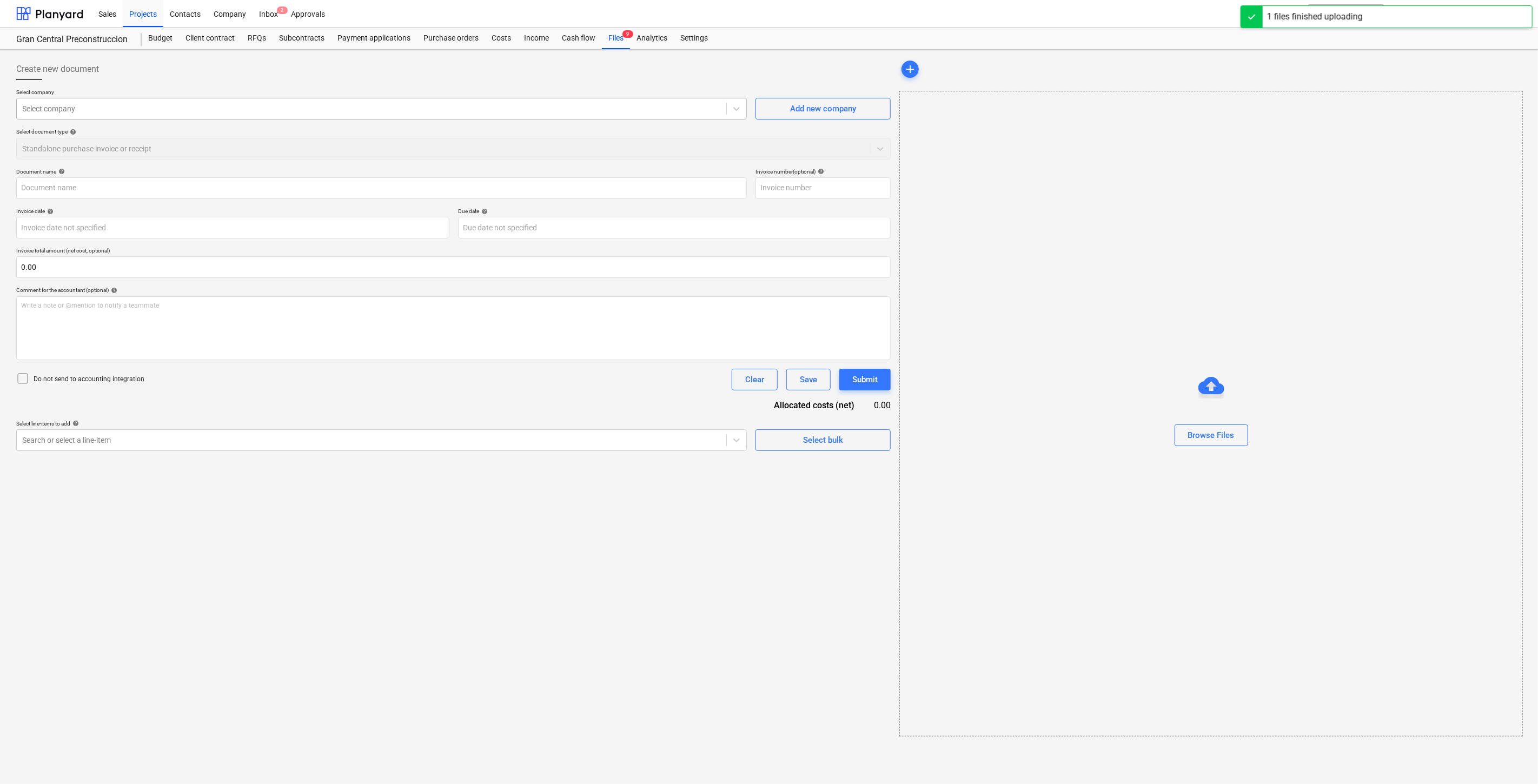
type input "FE-20250000001178864522.pdf"
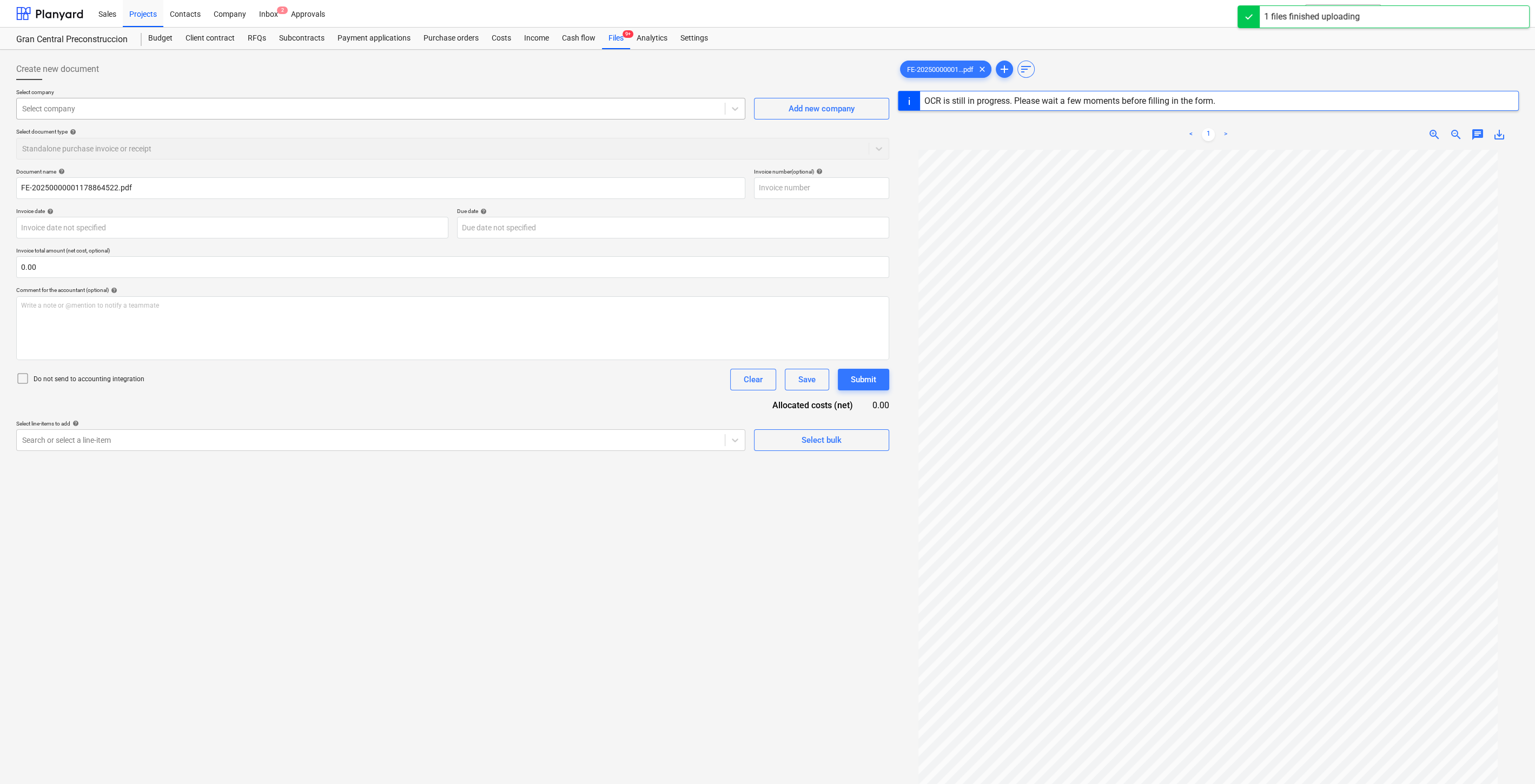
click at [274, 102] on div "Select company" at bounding box center [370, 108] width 708 height 15
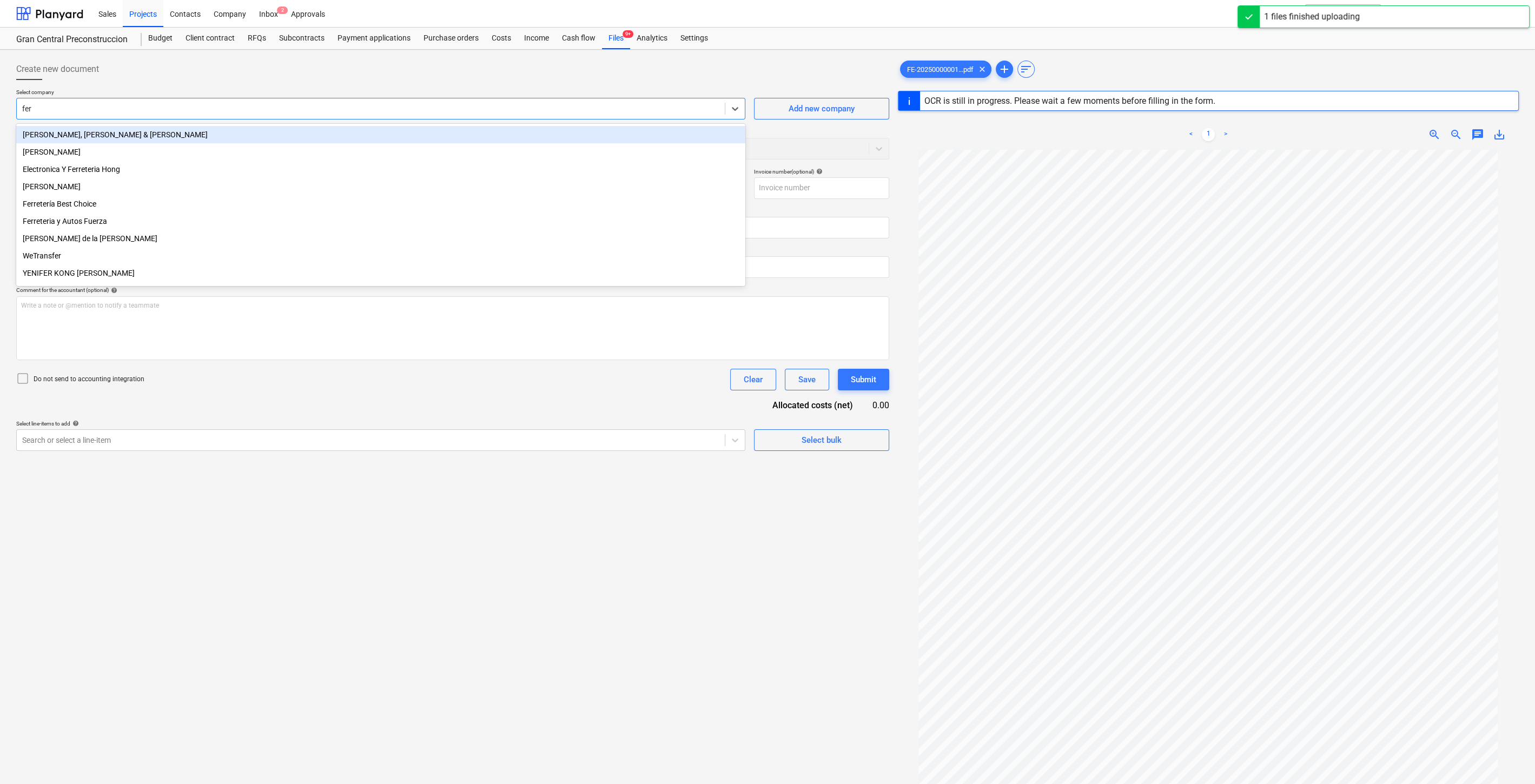
type input "[PERSON_NAME]"
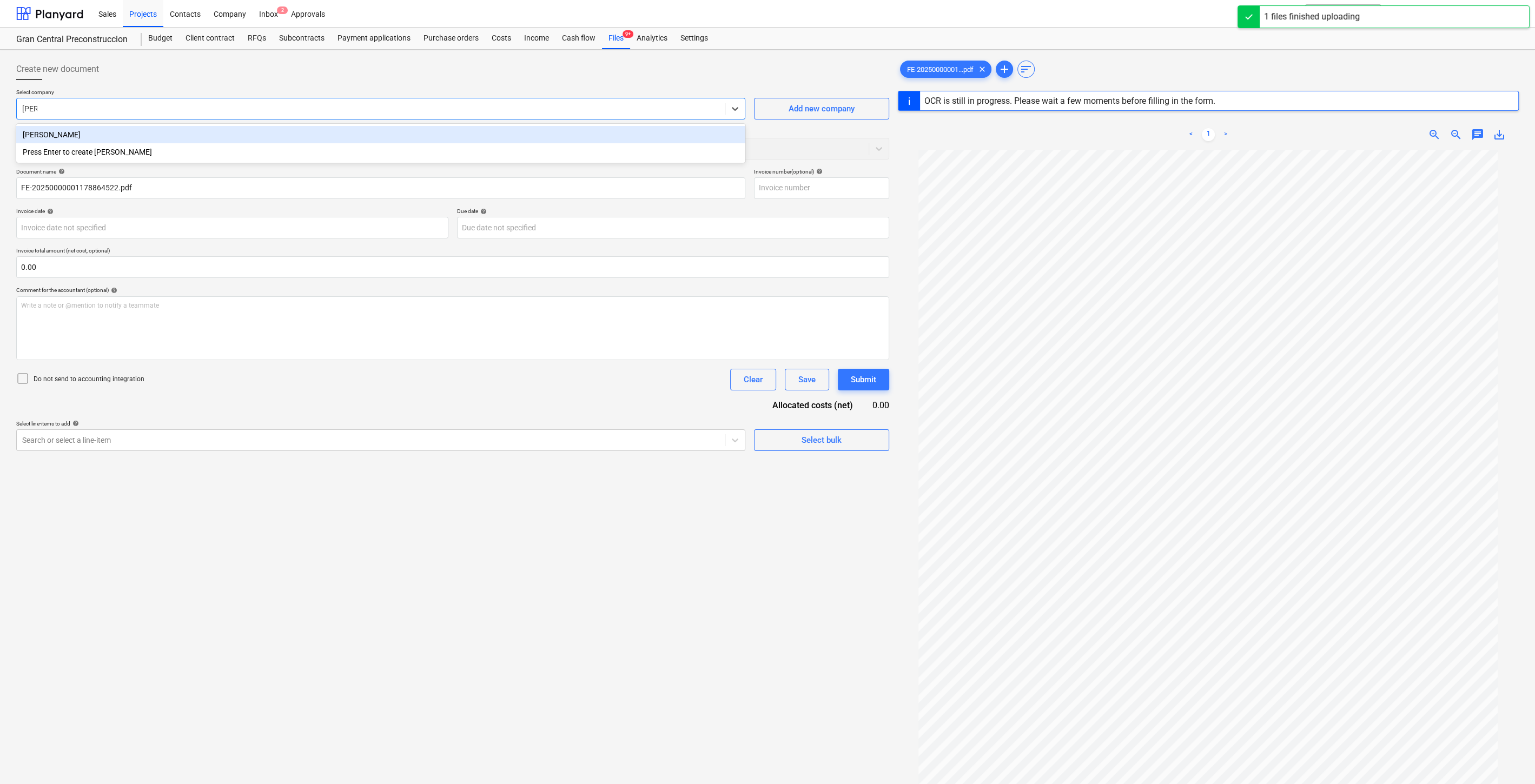
click at [215, 130] on div "[PERSON_NAME]" at bounding box center [381, 134] width 729 height 17
click at [151, 193] on input "FE-20250000001178864522.pdf" at bounding box center [381, 189] width 729 height 22
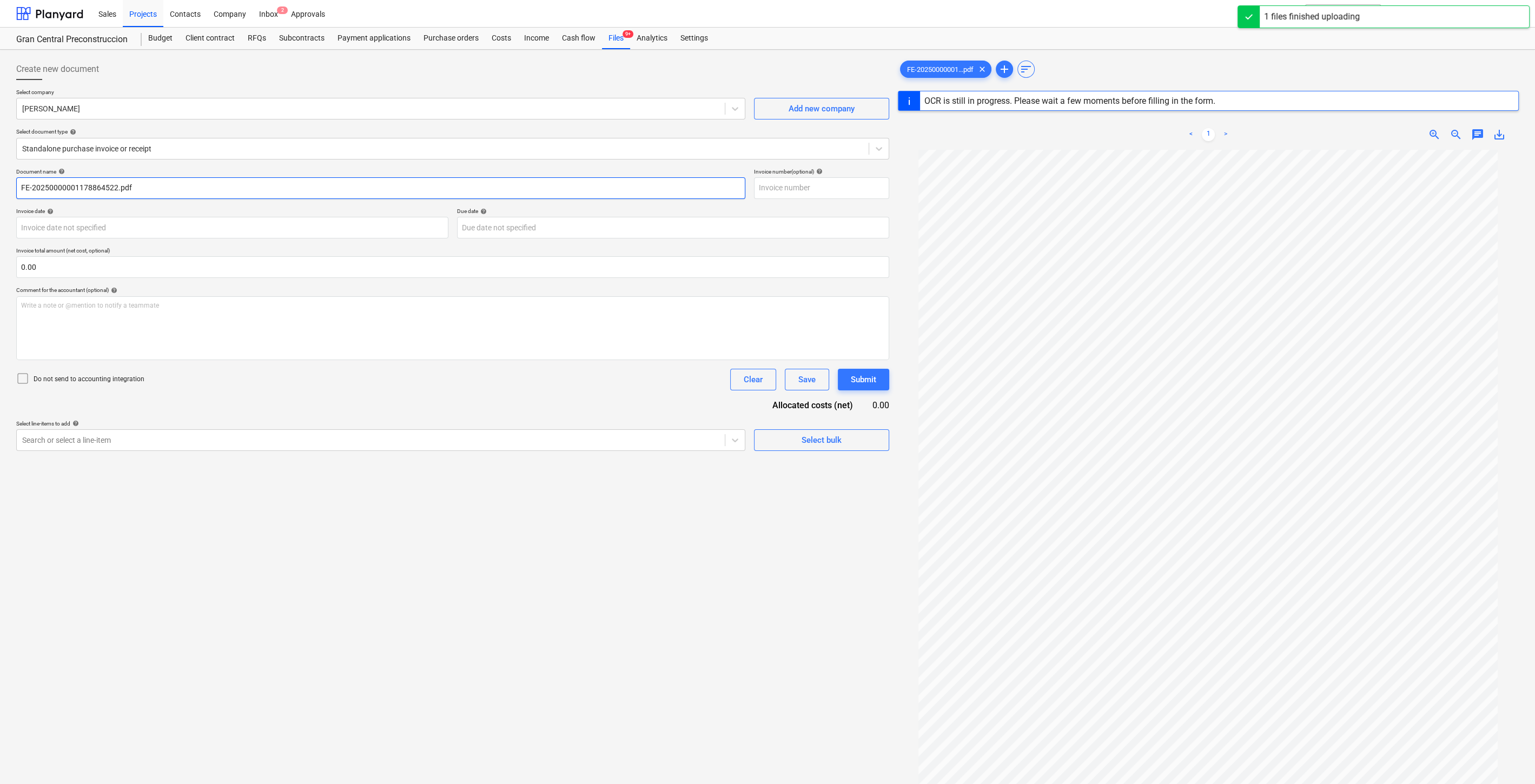
drag, startPoint x: 193, startPoint y: 189, endPoint x: -65, endPoint y: 185, distance: 258.0
click at [0, 185] on html "Sales Projects Contacts Company Inbox 2 Approvals format_size keyboard_arrow_do…" at bounding box center [767, 392] width 1535 height 784
type input "1"
click at [806, 185] on input "1" at bounding box center [821, 189] width 135 height 22
paste input "FE-20250000001178864522.pdf"
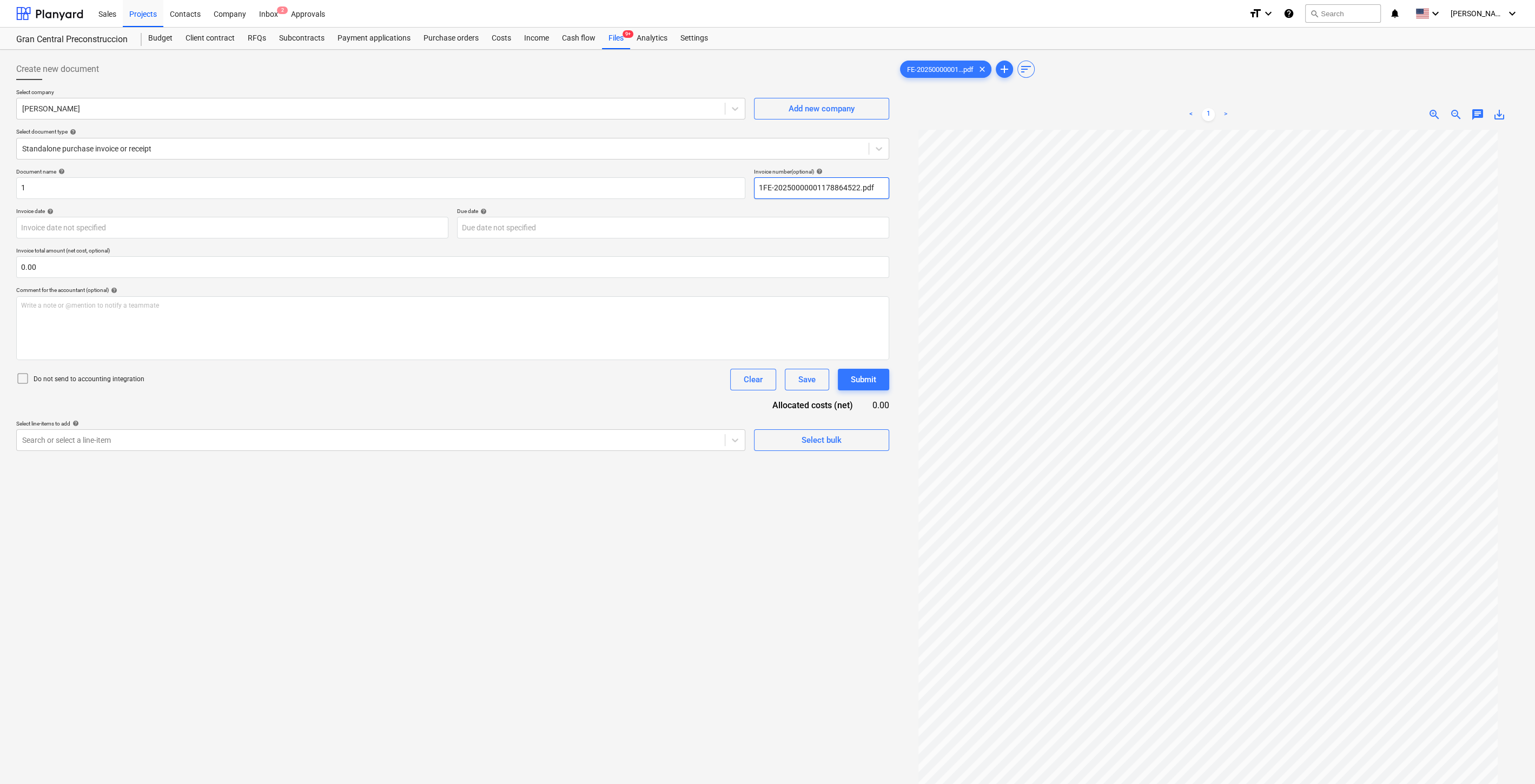
click at [764, 185] on input "1FE-20250000001178864522.pdf" at bounding box center [821, 189] width 135 height 22
type input "FE-20250000001178864522.pdf"
drag, startPoint x: 252, startPoint y: 179, endPoint x: -68, endPoint y: 170, distance: 320.1
click at [0, 170] on html "Sales Projects Contacts Company Inbox 2 Approvals format_size keyboard_arrow_do…" at bounding box center [767, 392] width 1535 height 784
type input "Extras Showroom La Manzana"
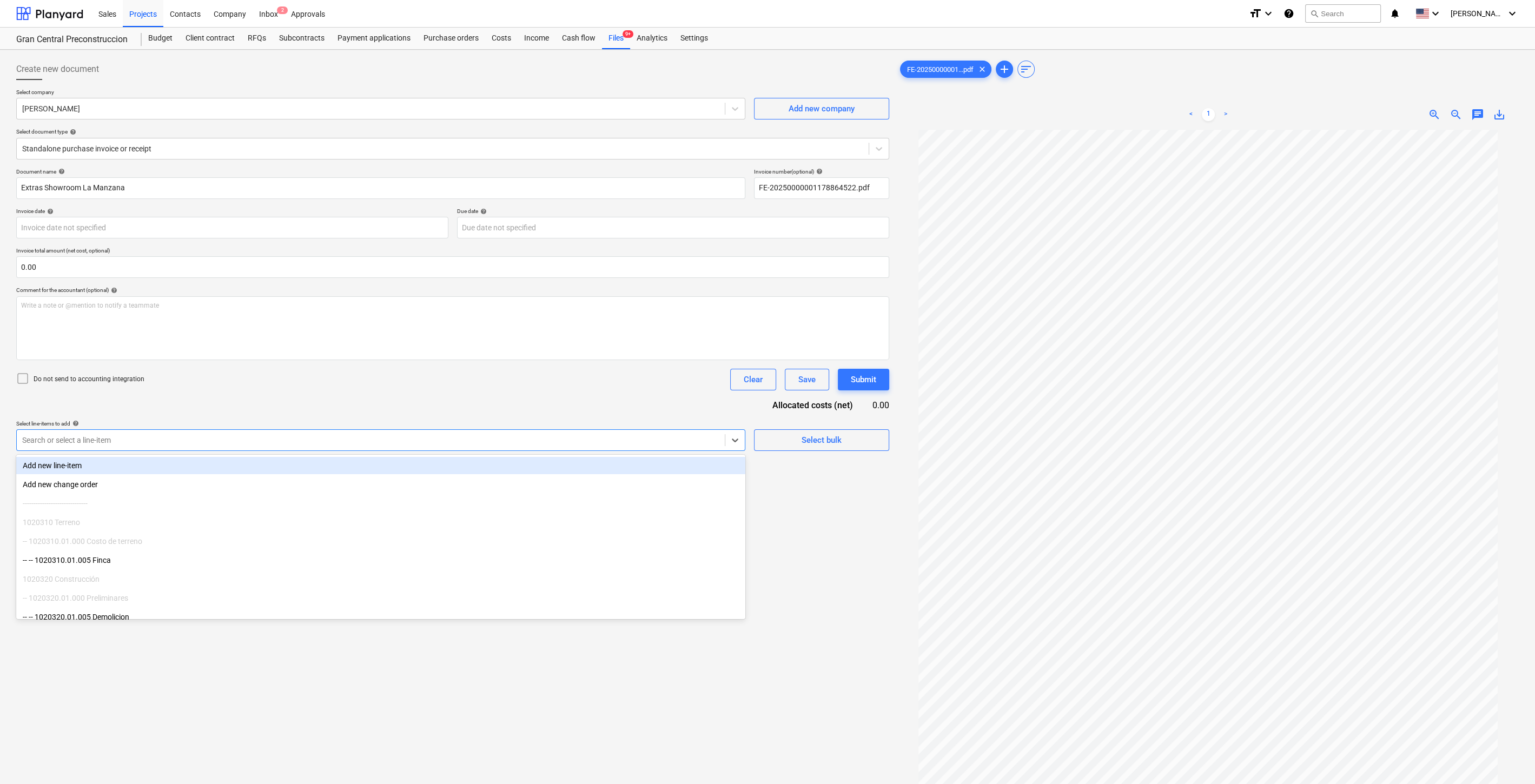
click at [283, 446] on div "Search or select a line-item" at bounding box center [370, 440] width 708 height 15
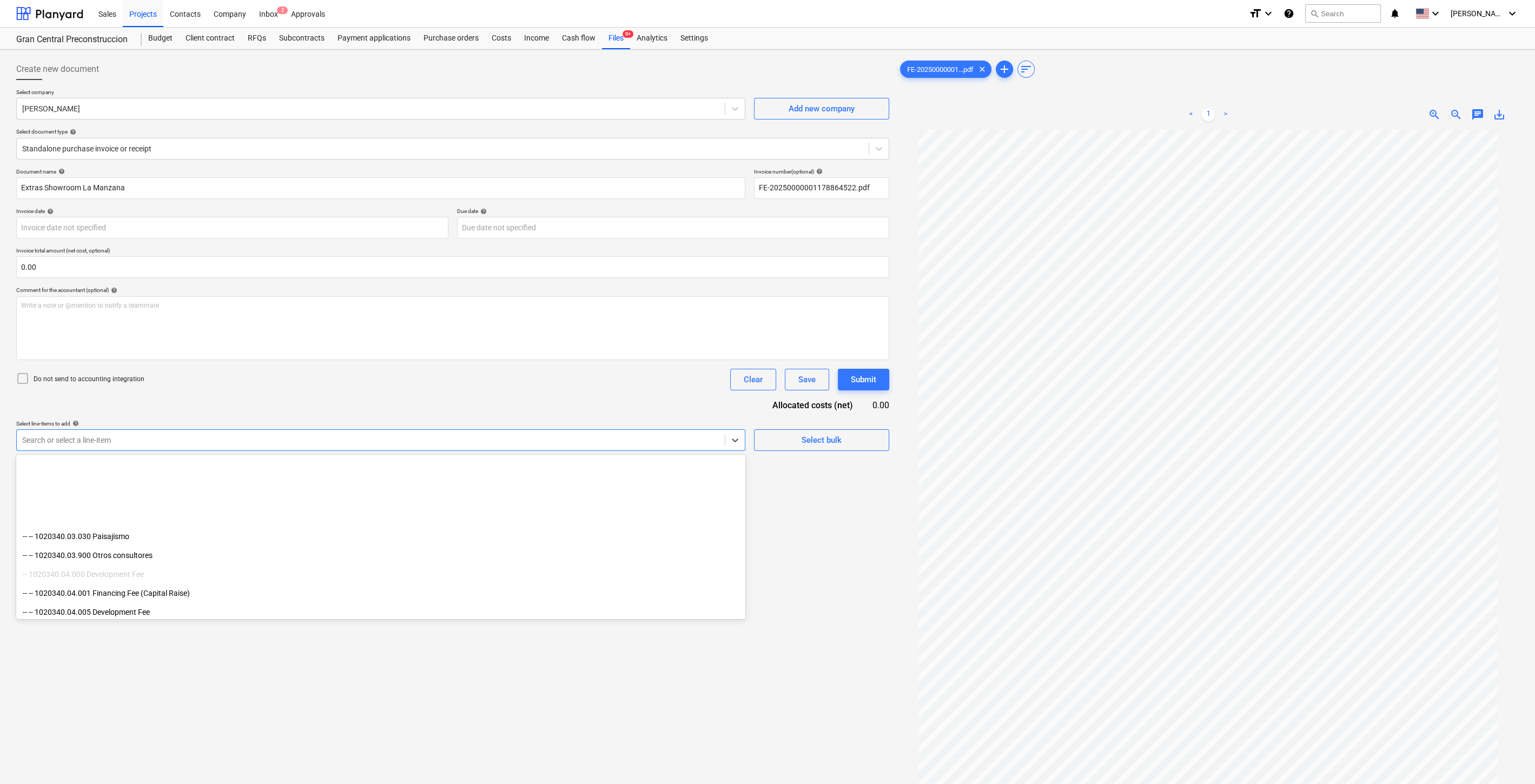
scroll to position [480, 0]
type input "o"
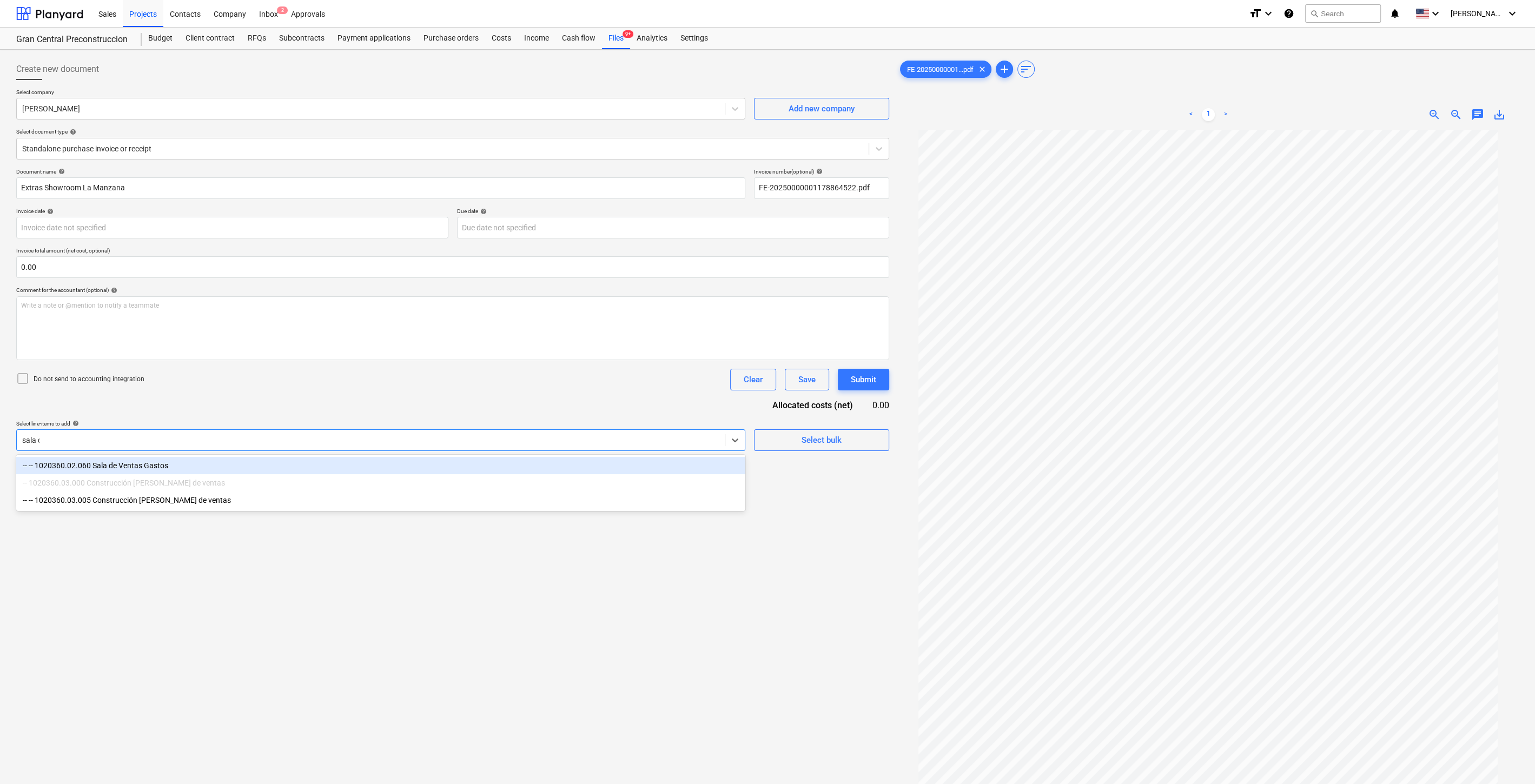
type input "sala de"
drag, startPoint x: 291, startPoint y: 467, endPoint x: 320, endPoint y: 452, distance: 32.6
click at [291, 467] on div "-- -- 1020360.02.060 Sala de Ventas Gastos" at bounding box center [381, 466] width 729 height 17
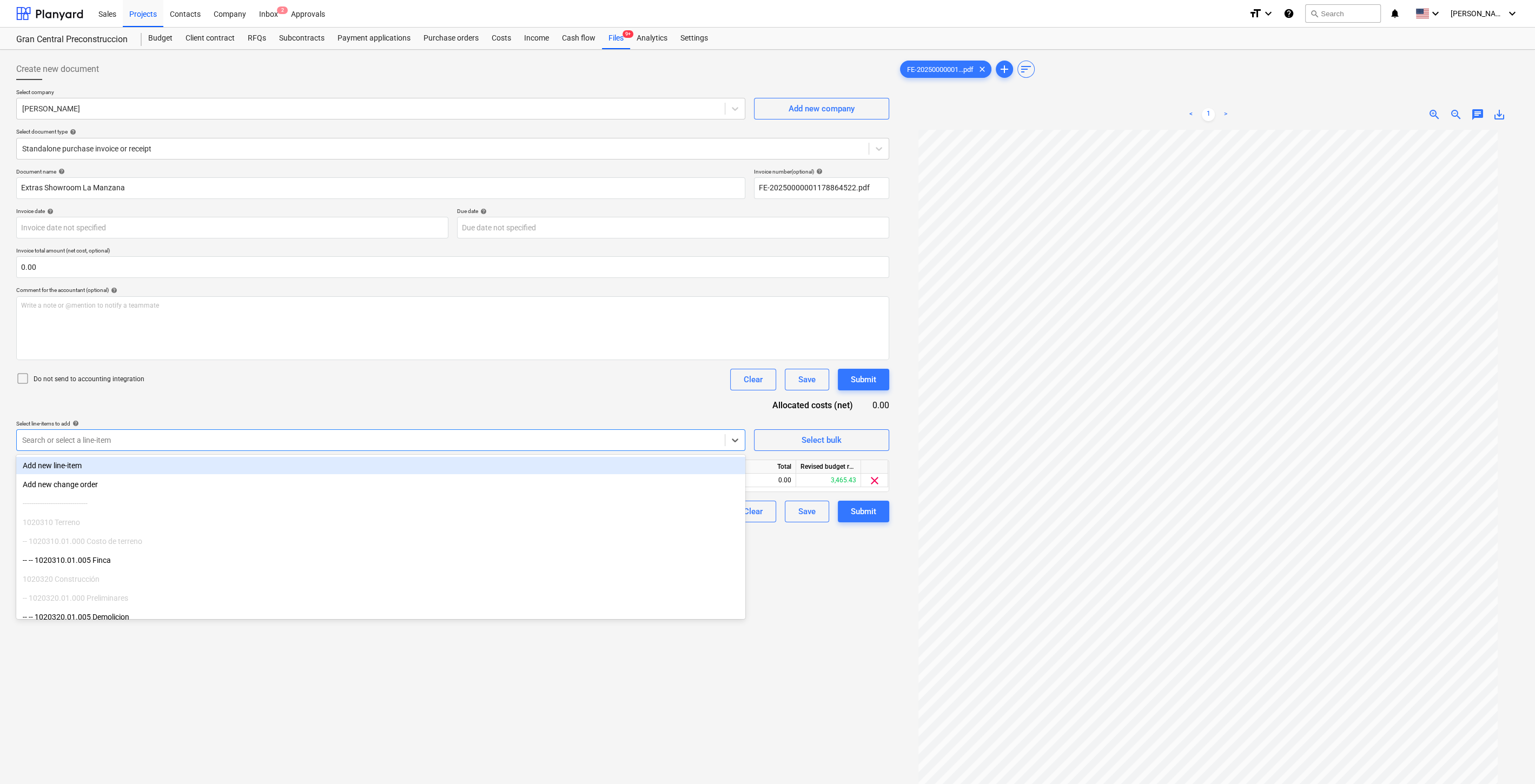
click at [884, 658] on div "Create new document Select company [PERSON_NAME] Add new company Select documen…" at bounding box center [453, 471] width 882 height 833
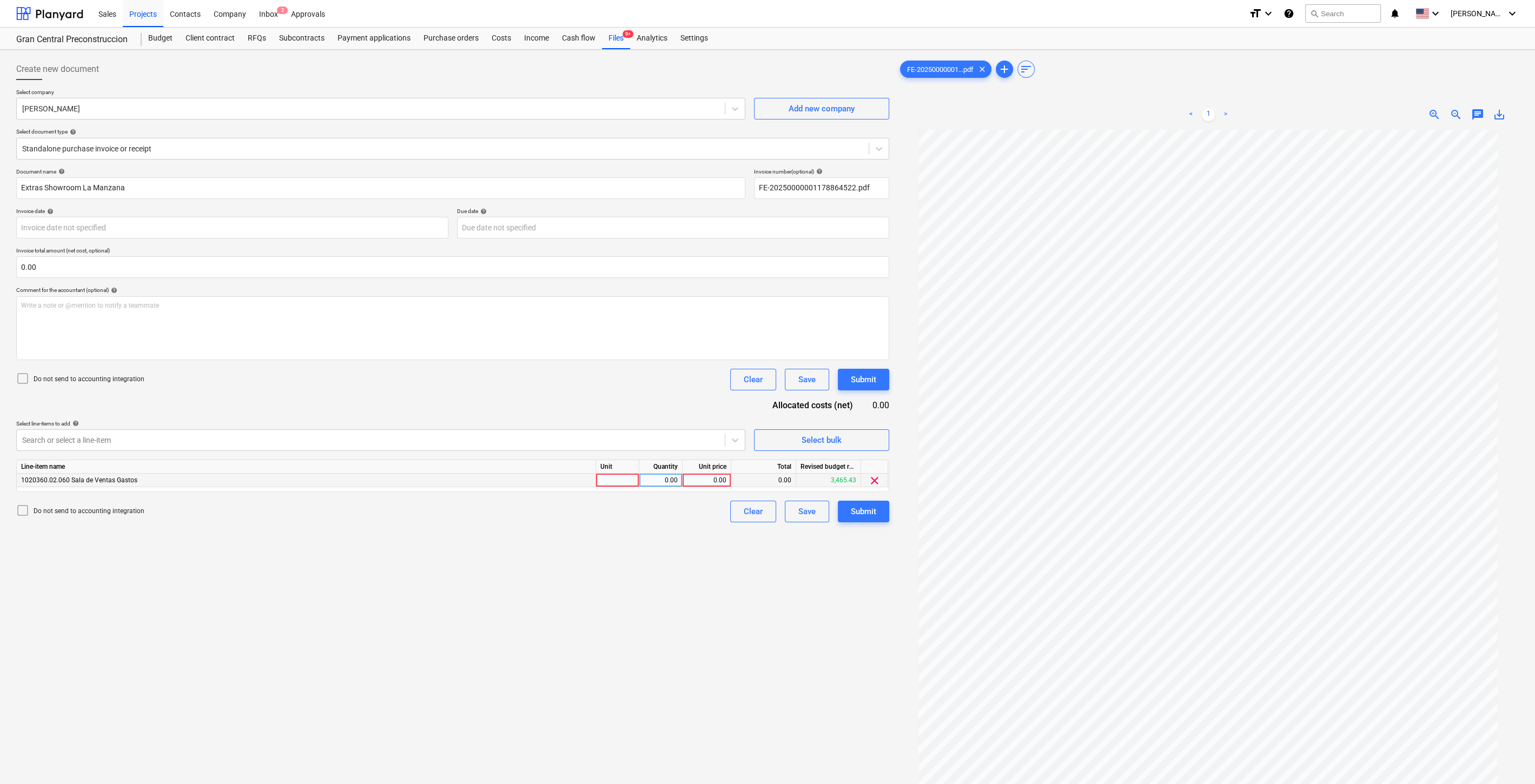
click at [707, 476] on div "0.00" at bounding box center [707, 480] width 39 height 13
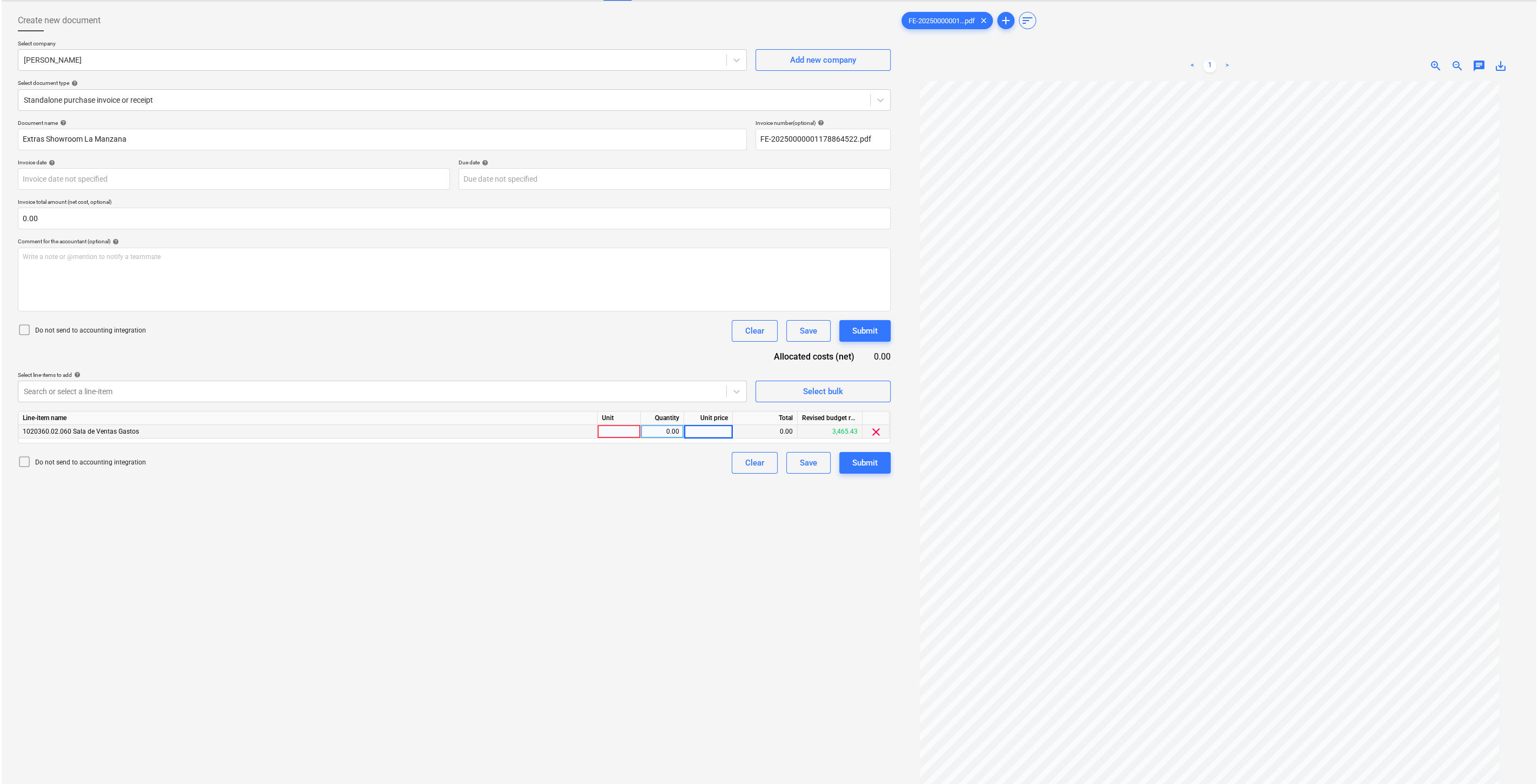
scroll to position [108, 0]
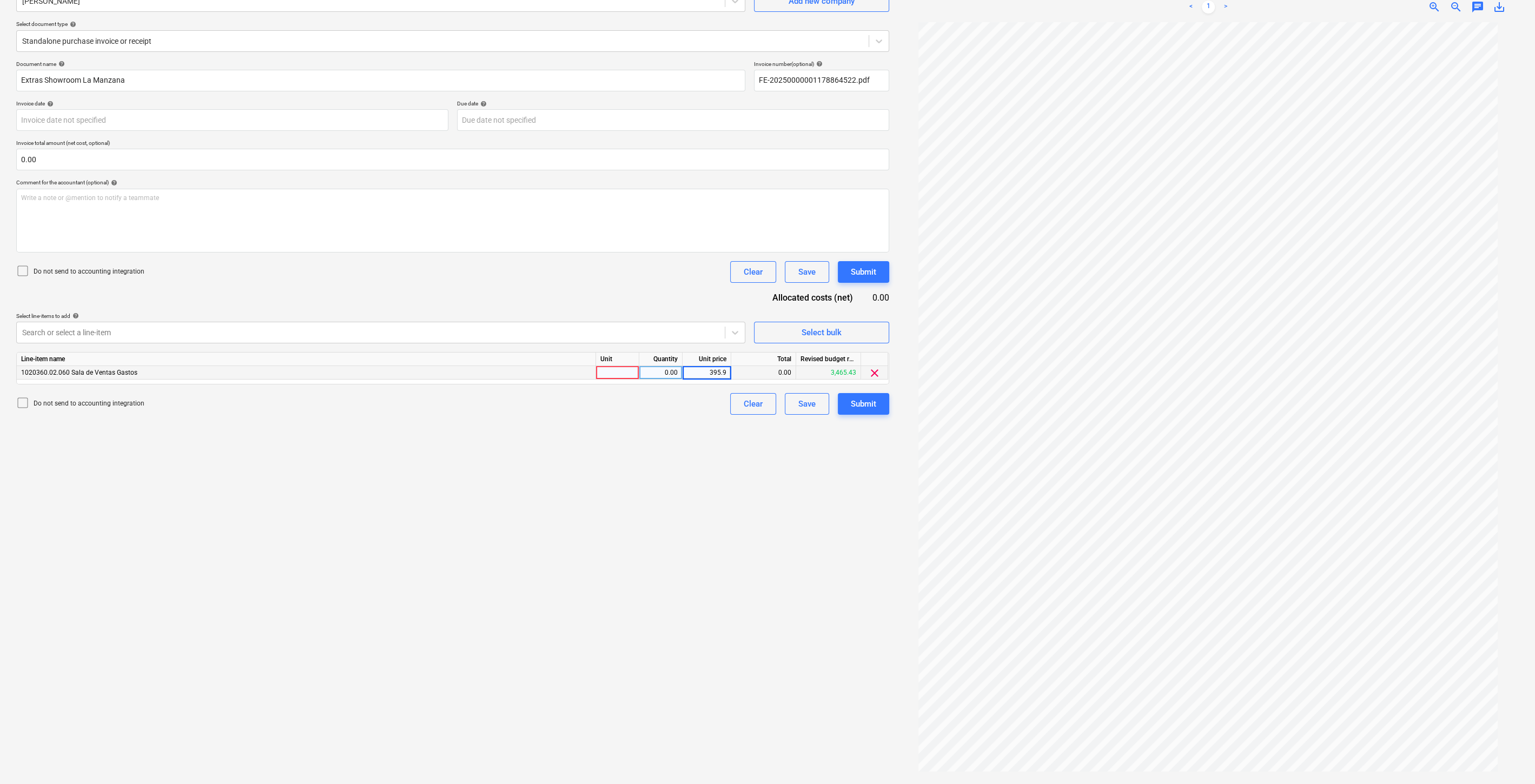
type input "395.90"
click at [502, 522] on div "Create new document Select company [PERSON_NAME] Add new company Select documen…" at bounding box center [453, 363] width 882 height 833
click at [859, 405] on div "Submit" at bounding box center [864, 404] width 25 height 14
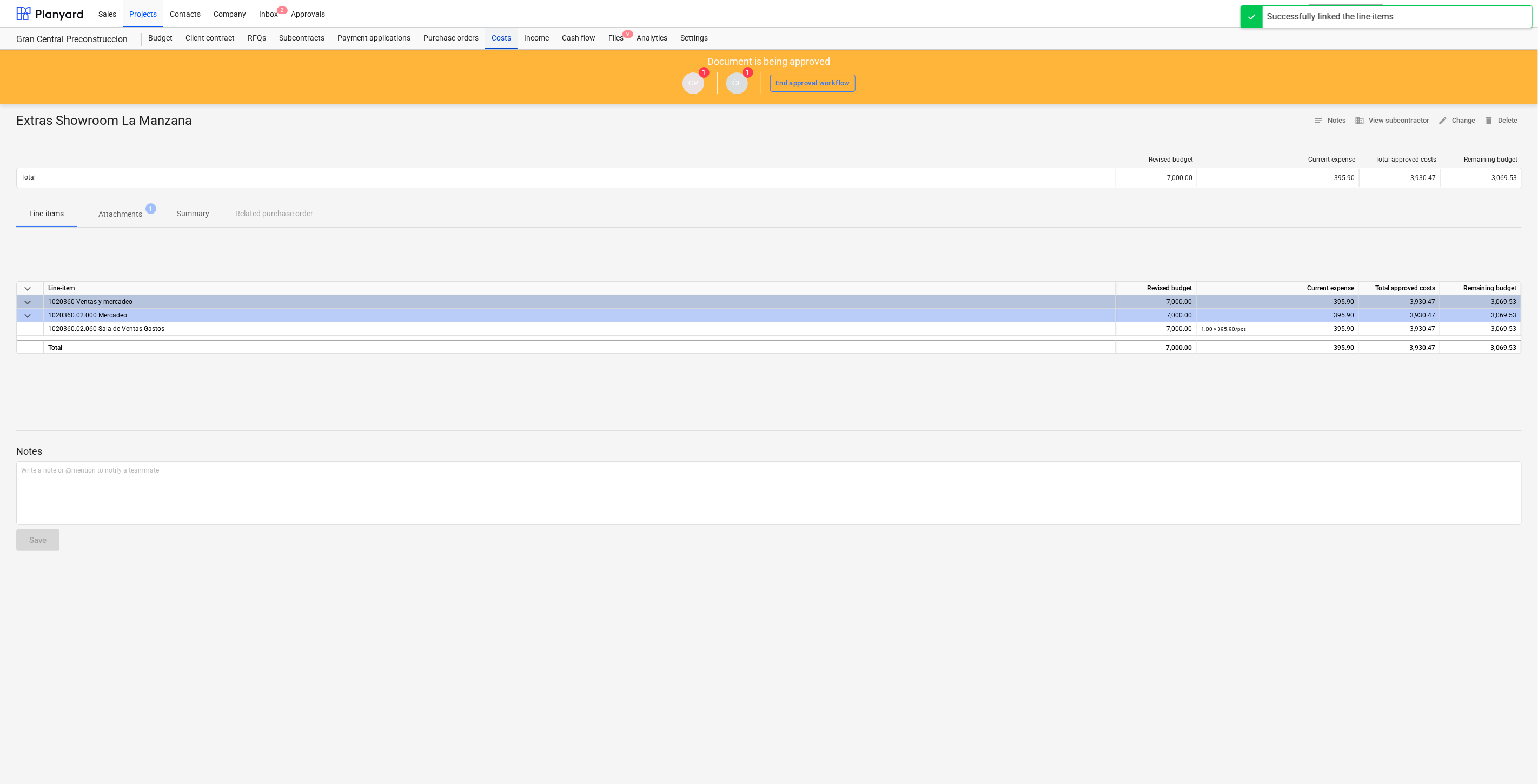
click at [501, 42] on div "Costs" at bounding box center [501, 38] width 32 height 22
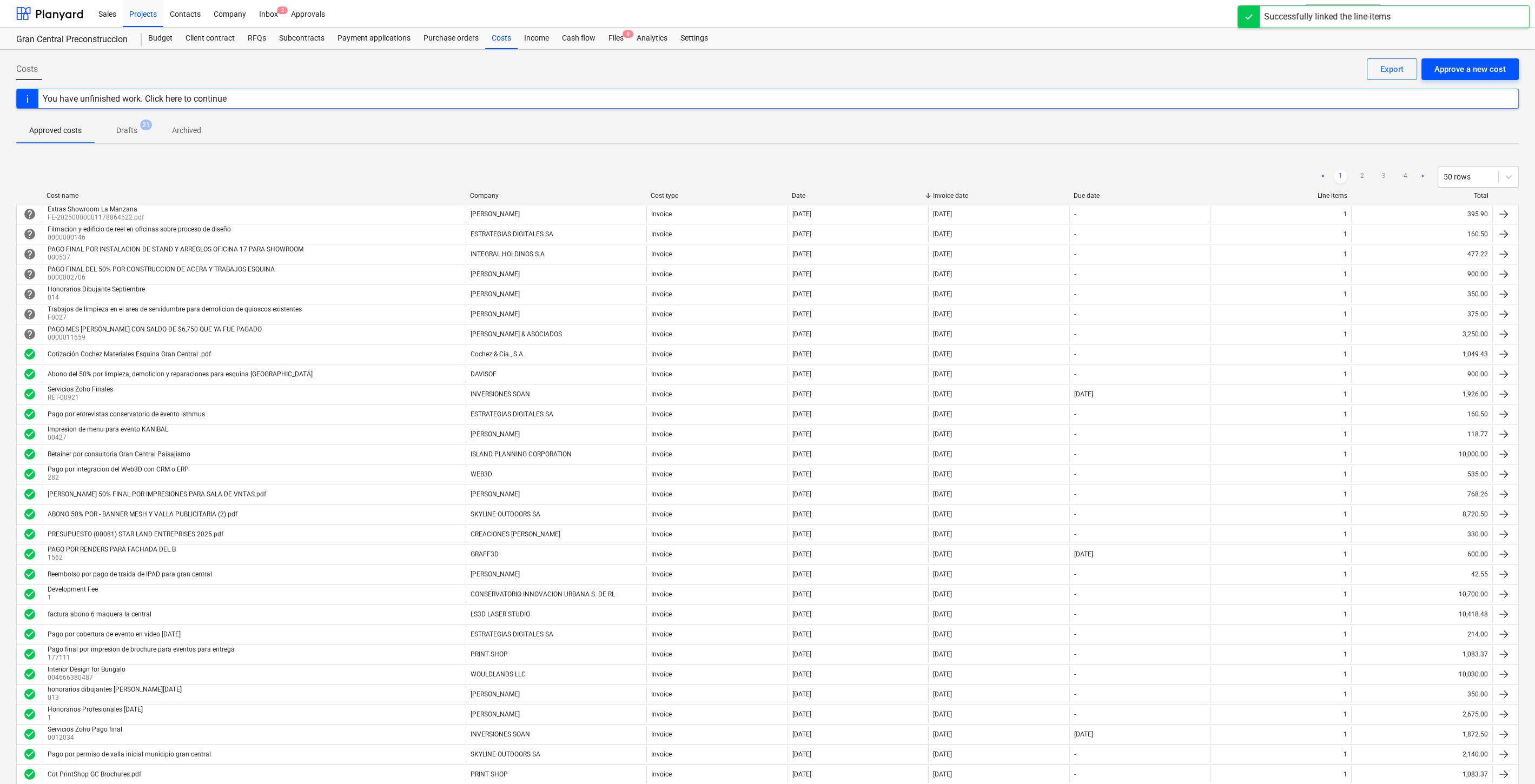
click at [1469, 64] on div "Approve a new cost" at bounding box center [1470, 69] width 72 height 14
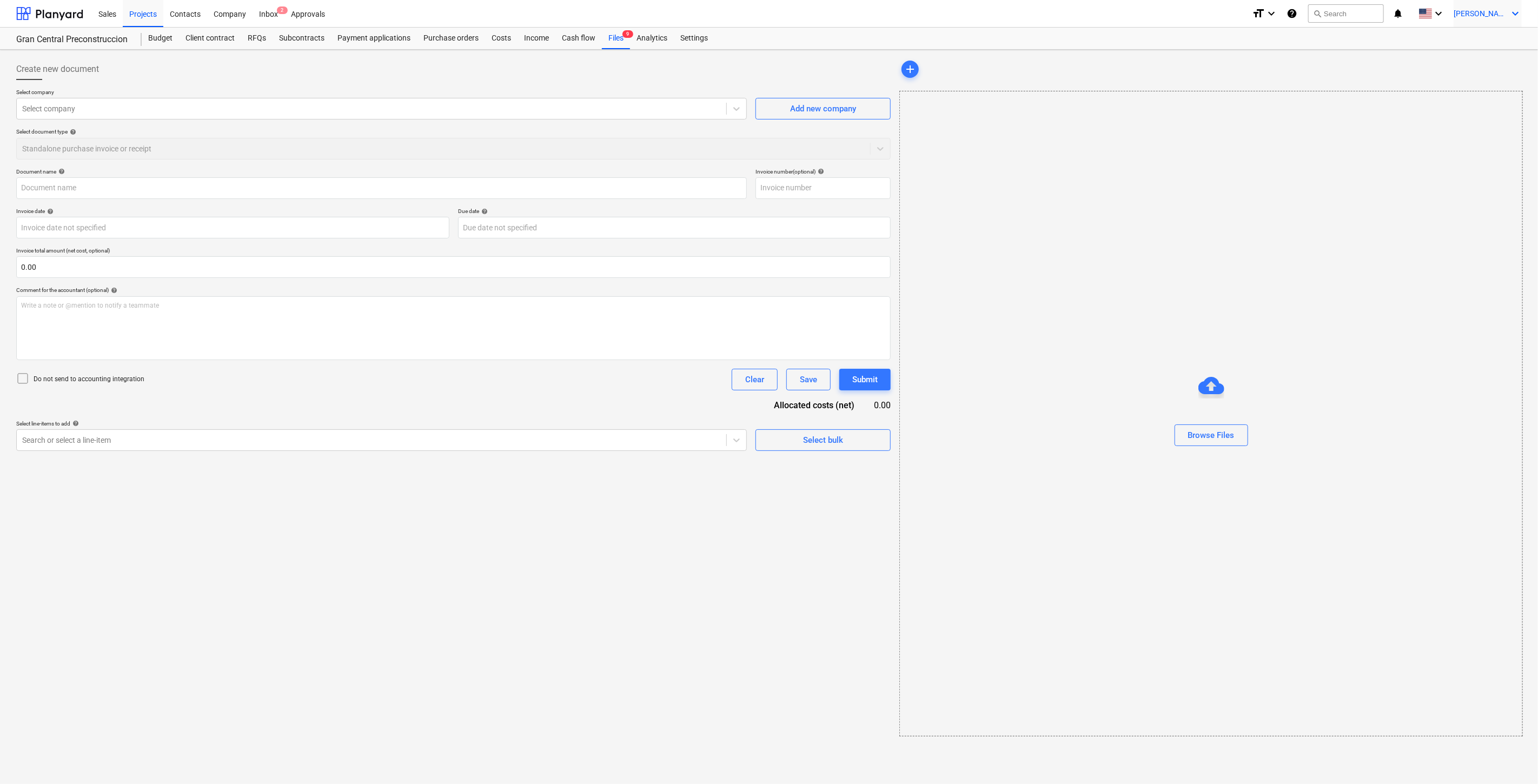
click at [1485, 16] on span "[PERSON_NAME]" at bounding box center [1481, 13] width 54 height 9
click at [1429, 116] on div "CP Heritage [PERSON_NAME][DATE], S. de R.L." at bounding box center [1433, 116] width 164 height 15
